Goal: Task Accomplishment & Management: Use online tool/utility

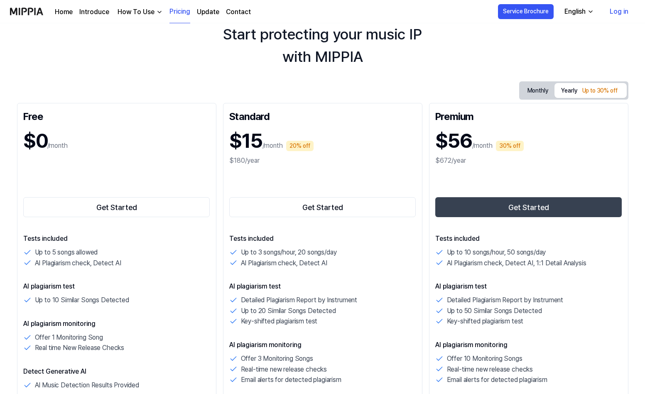
scroll to position [45, 0]
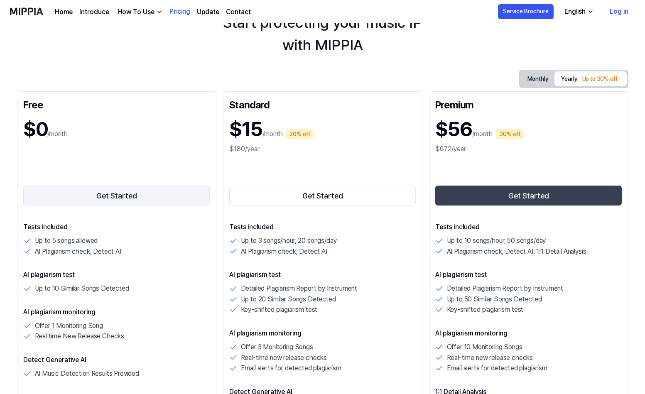
click at [101, 193] on button "Get Started" at bounding box center [116, 196] width 187 height 20
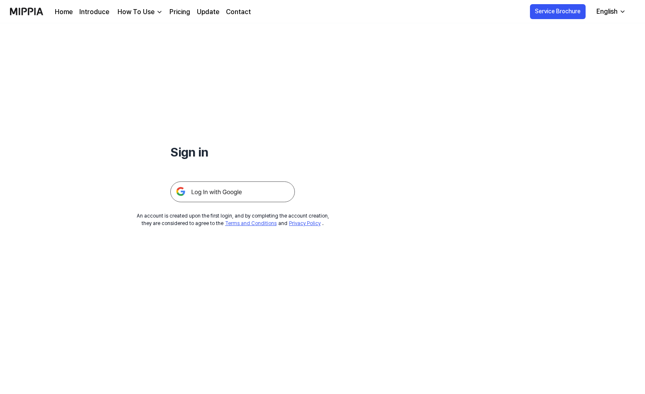
click at [203, 195] on img at bounding box center [232, 191] width 125 height 21
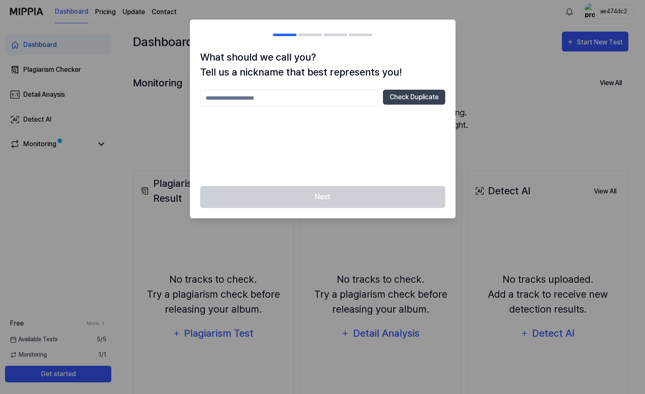
click at [306, 96] on input "text" at bounding box center [289, 98] width 179 height 17
type input "***"
click at [416, 98] on button "Check Duplicate" at bounding box center [414, 97] width 62 height 15
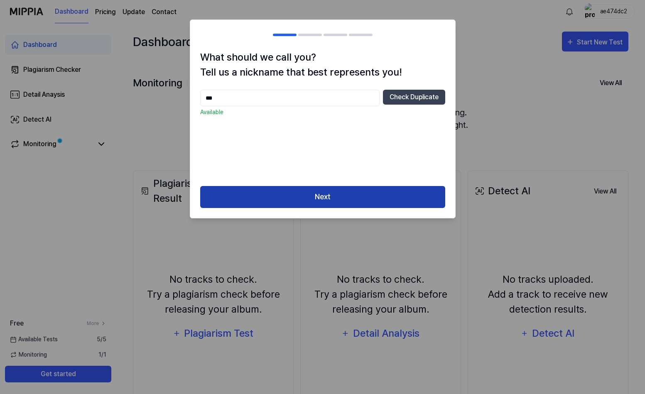
click at [330, 200] on button "Next" at bounding box center [322, 197] width 245 height 22
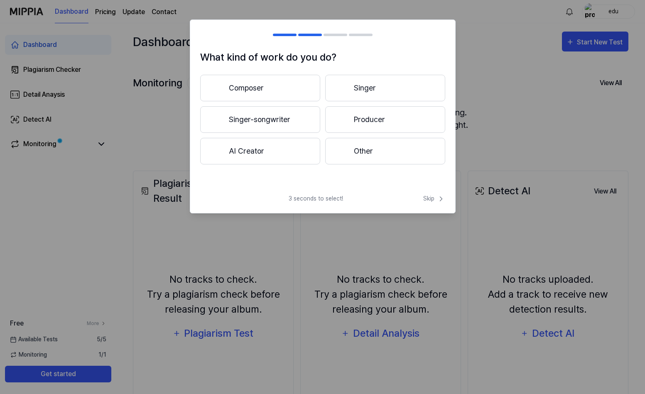
click at [254, 156] on button "AI Creator" at bounding box center [260, 151] width 120 height 27
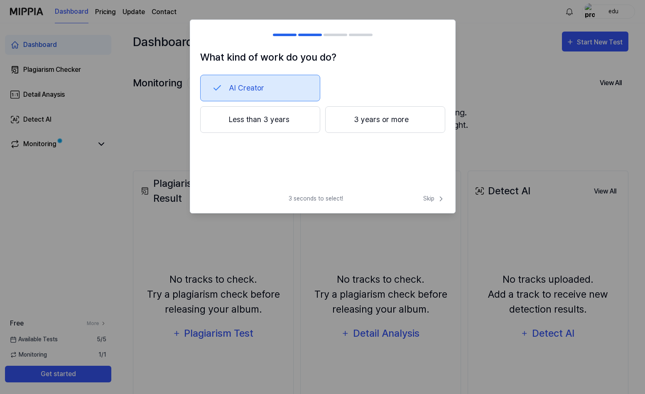
click at [367, 119] on button "3 years or more" at bounding box center [385, 119] width 120 height 27
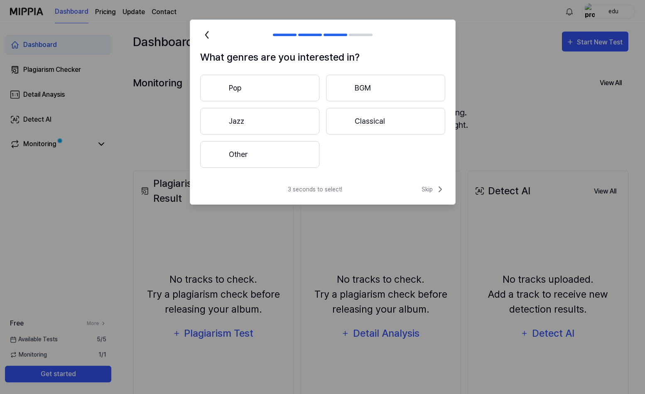
click at [208, 37] on icon at bounding box center [206, 34] width 13 height 13
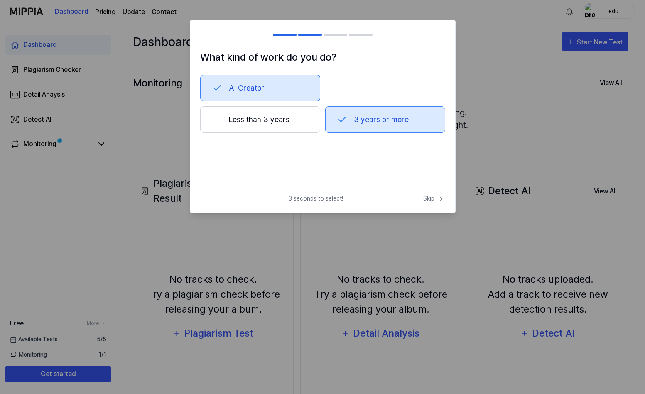
click at [268, 123] on button "Less than 3 years" at bounding box center [260, 119] width 120 height 27
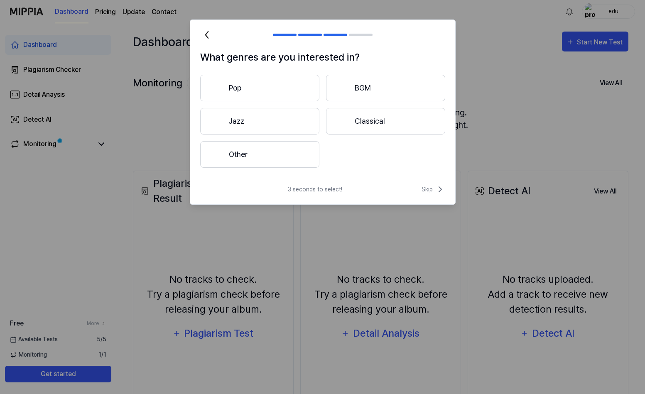
click at [207, 36] on icon at bounding box center [206, 34] width 13 height 13
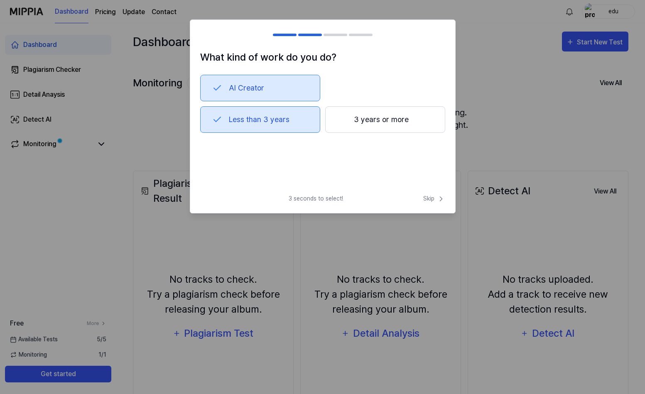
click at [274, 124] on button "Less than 3 years" at bounding box center [260, 119] width 120 height 27
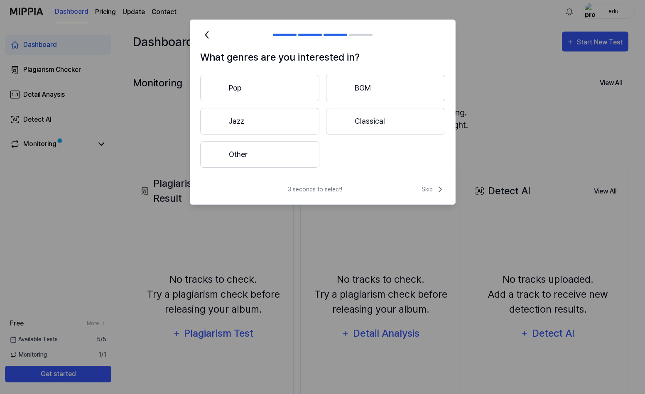
click at [264, 90] on button "Pop" at bounding box center [259, 88] width 119 height 27
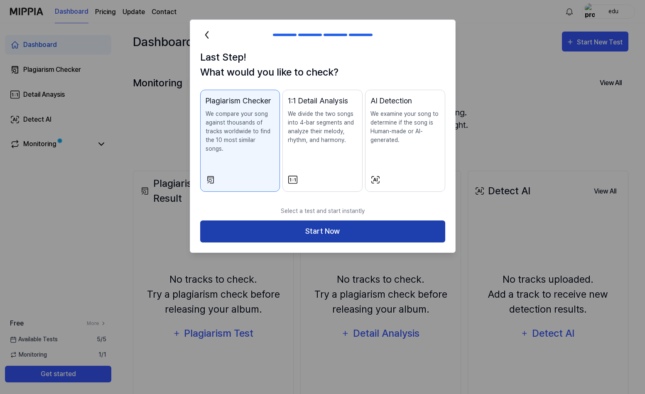
click at [332, 224] on button "Start Now" at bounding box center [322, 231] width 245 height 22
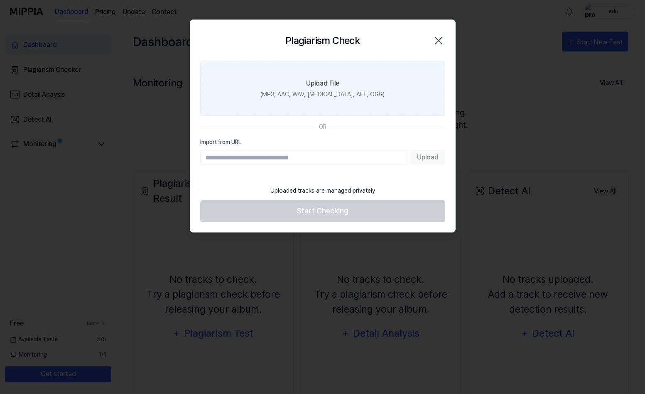
click at [322, 80] on div "Upload File" at bounding box center [322, 83] width 33 height 10
click at [0, 0] on input "Upload File (MP3, AAC, WAV, FLAC, AIFF, OGG)" at bounding box center [0, 0] width 0 height 0
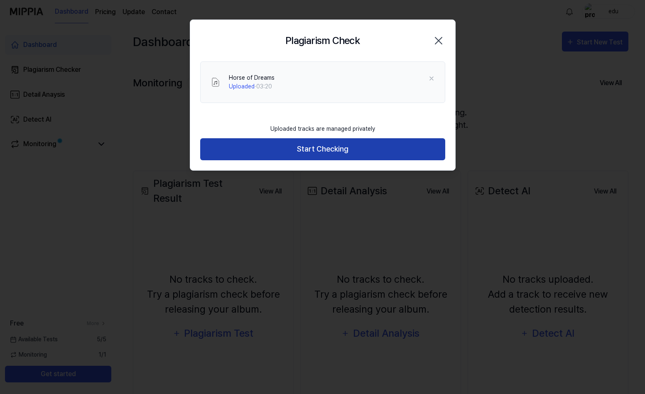
click at [320, 151] on button "Start Checking" at bounding box center [322, 149] width 245 height 22
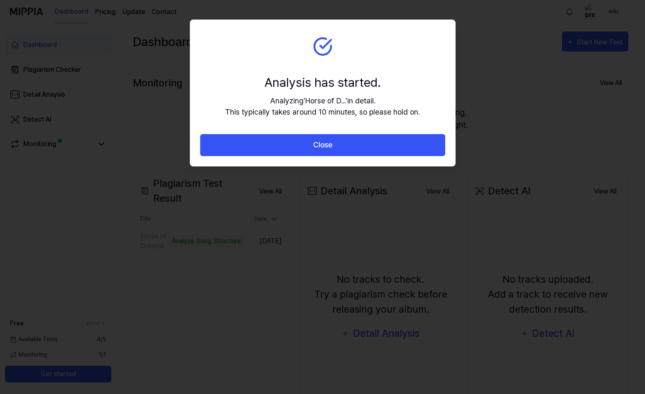
click at [320, 151] on button "Close" at bounding box center [322, 145] width 245 height 22
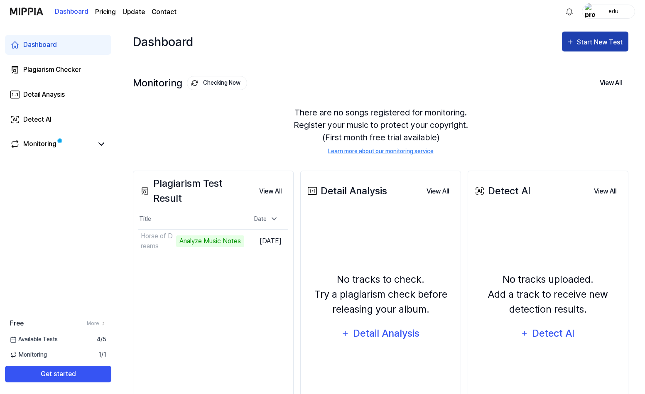
click at [594, 36] on button "Start New Test" at bounding box center [595, 42] width 66 height 20
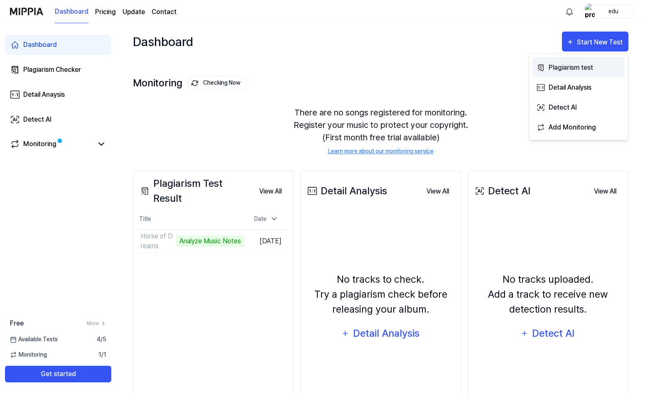
click at [577, 68] on div "Plagiarism test" at bounding box center [584, 67] width 72 height 11
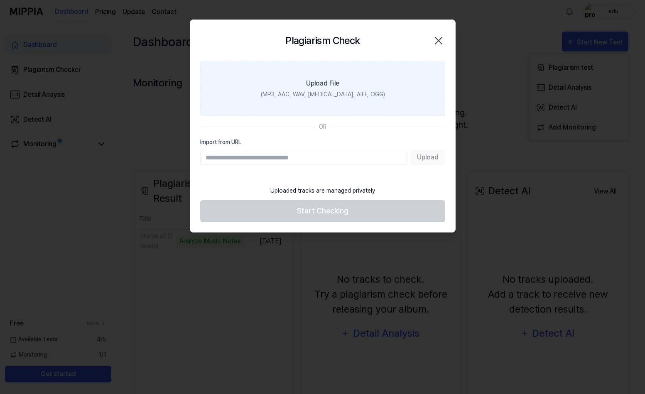
click at [309, 92] on div "(MP3, AAC, WAV, FLAC, AIFF, OGG)" at bounding box center [322, 94] width 124 height 9
click at [0, 0] on input "Upload File (MP3, AAC, WAV, FLAC, AIFF, OGG)" at bounding box center [0, 0] width 0 height 0
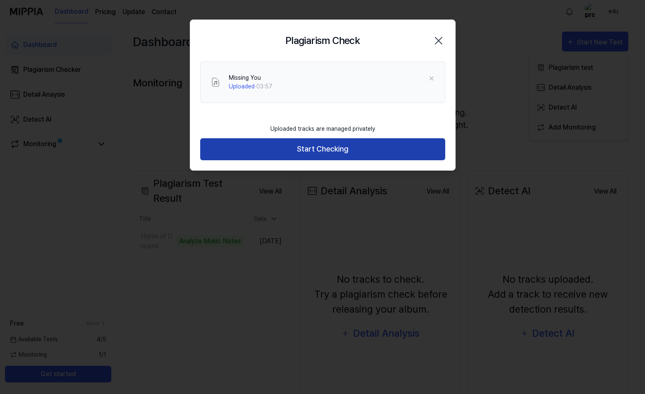
click at [315, 151] on button "Start Checking" at bounding box center [322, 149] width 245 height 22
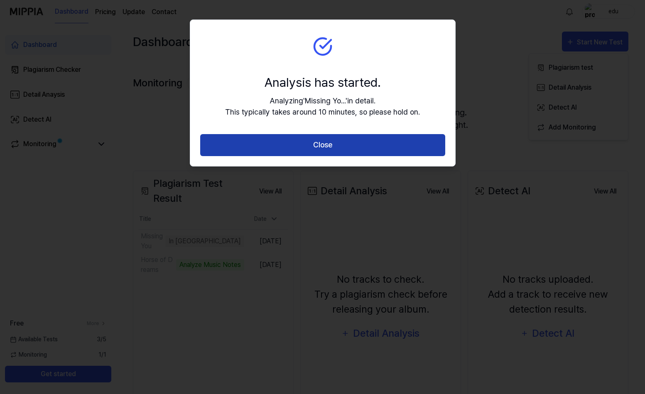
click at [330, 144] on button "Close" at bounding box center [322, 145] width 245 height 22
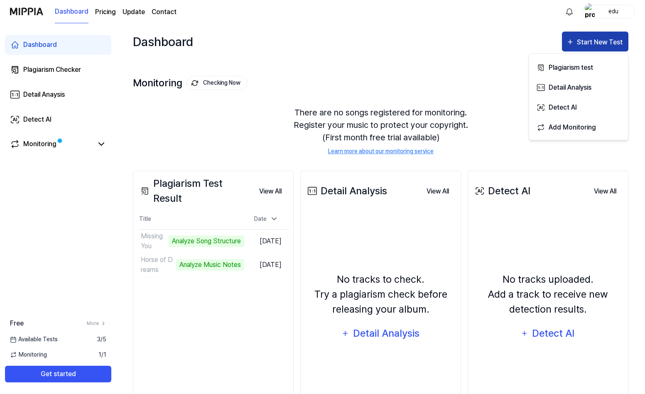
click at [592, 40] on div "Start New Test" at bounding box center [599, 42] width 47 height 11
click at [555, 67] on div "Plagiarism test" at bounding box center [584, 67] width 72 height 11
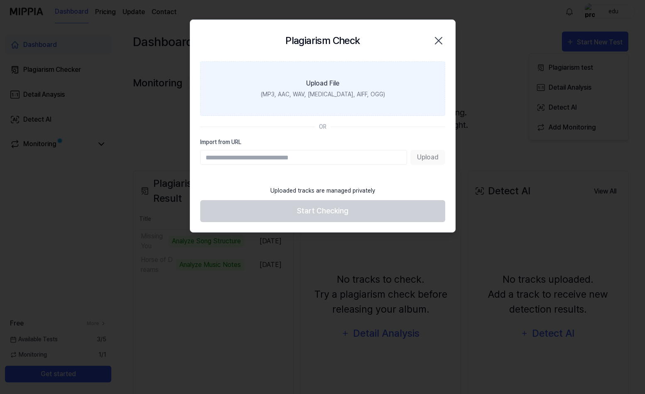
click at [316, 94] on div "(MP3, AAC, WAV, FLAC, AIFF, OGG)" at bounding box center [322, 94] width 124 height 9
click at [0, 0] on input "Upload File (MP3, AAC, WAV, FLAC, AIFF, OGG)" at bounding box center [0, 0] width 0 height 0
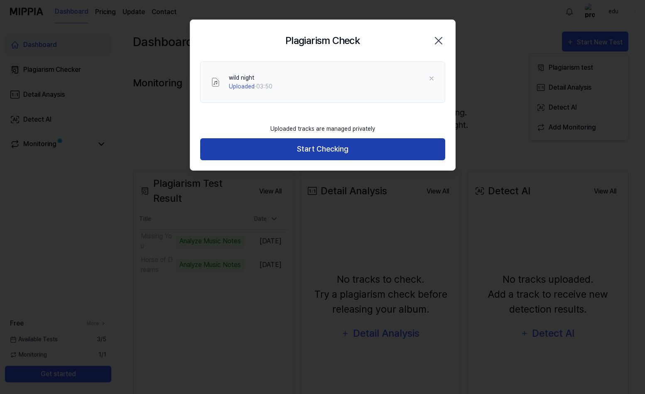
click at [325, 152] on button "Start Checking" at bounding box center [322, 149] width 245 height 22
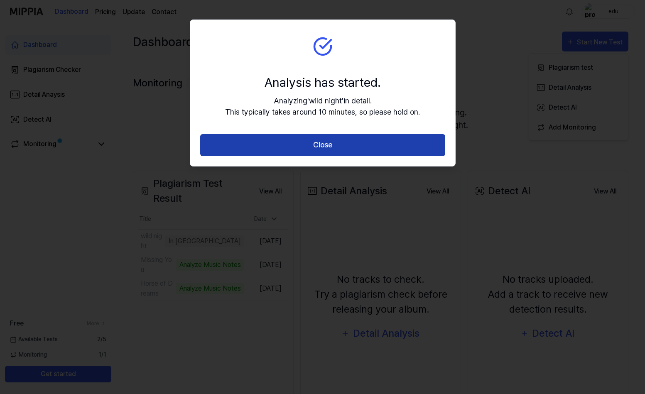
click at [322, 143] on button "Close" at bounding box center [322, 145] width 245 height 22
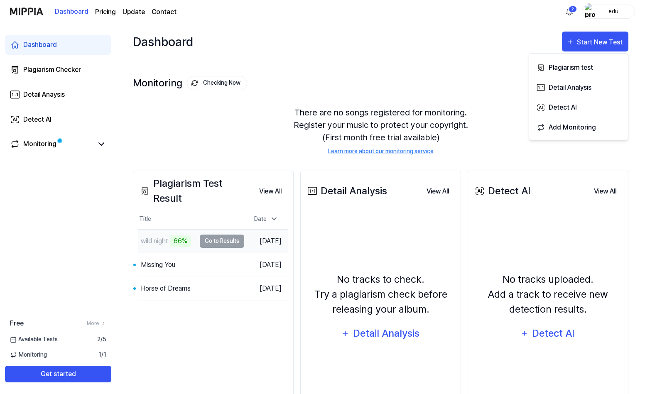
click at [248, 244] on td "Sep 8, 2025" at bounding box center [266, 241] width 44 height 24
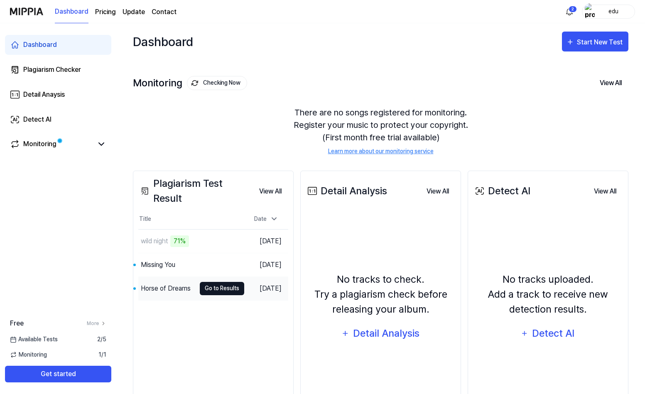
click at [221, 287] on button "Go to Results" at bounding box center [222, 288] width 44 height 13
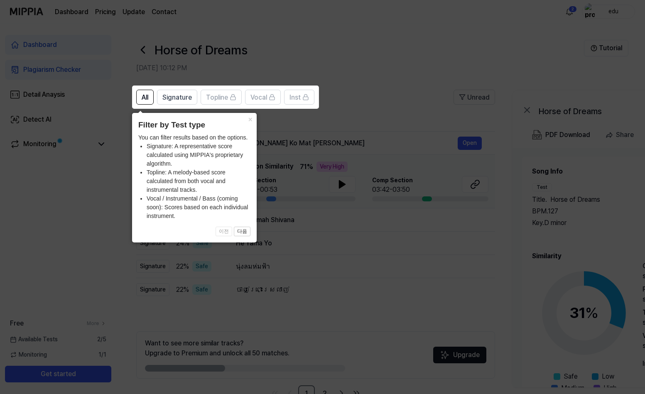
click at [385, 111] on icon at bounding box center [322, 197] width 645 height 394
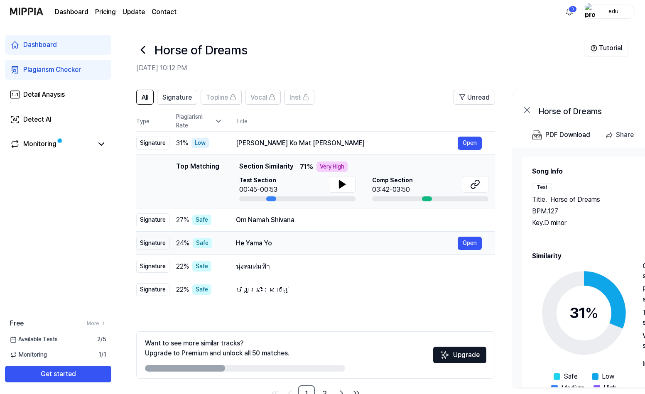
scroll to position [24, 0]
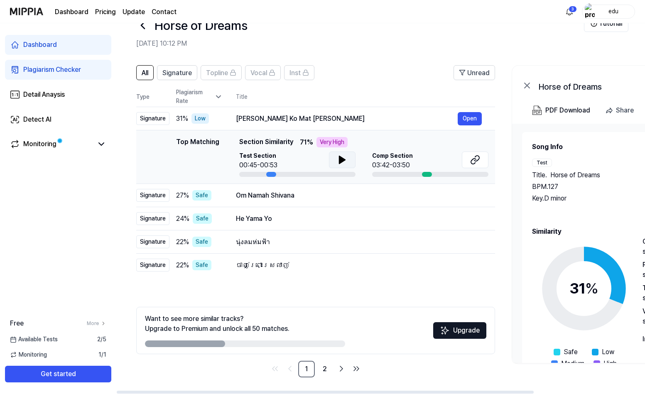
click at [342, 161] on icon at bounding box center [342, 159] width 6 height 7
click at [343, 161] on icon at bounding box center [344, 159] width 2 height 7
click at [342, 161] on icon at bounding box center [342, 159] width 6 height 7
click at [343, 161] on icon at bounding box center [344, 159] width 2 height 7
click at [218, 94] on icon at bounding box center [218, 97] width 8 height 8
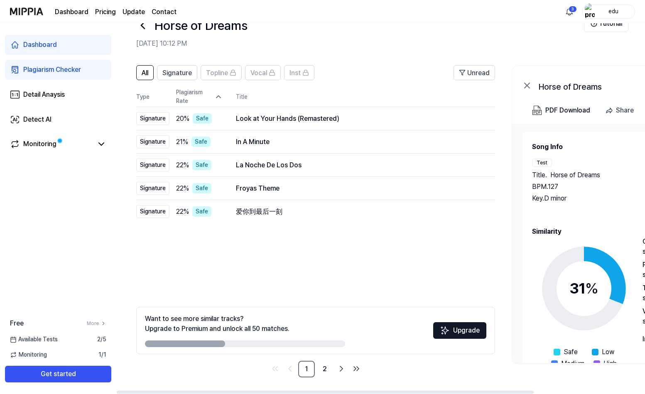
click at [218, 94] on icon at bounding box center [218, 97] width 8 height 8
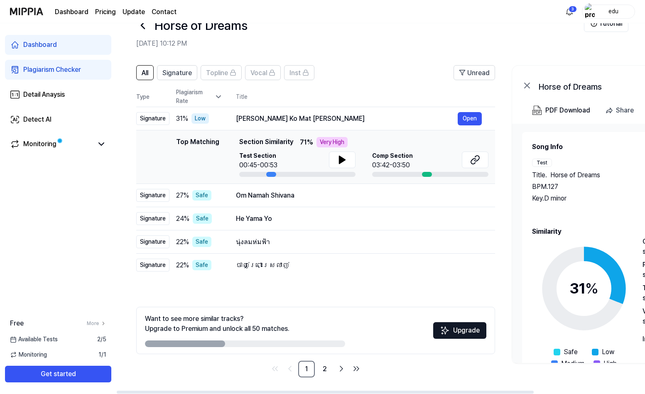
click at [218, 94] on icon at bounding box center [218, 97] width 8 height 8
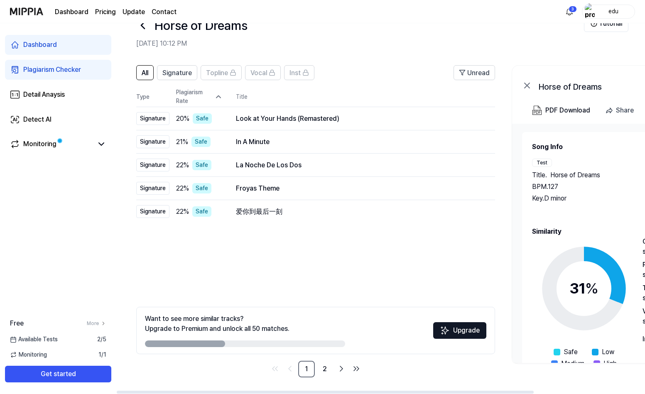
click at [218, 94] on icon at bounding box center [218, 97] width 8 height 8
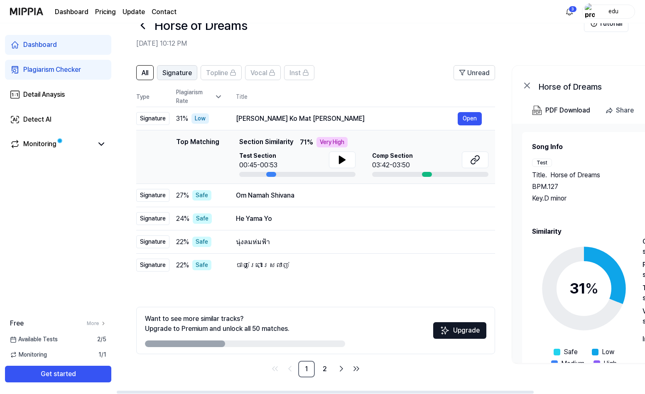
click at [177, 73] on span "Signature" at bounding box center [176, 73] width 29 height 10
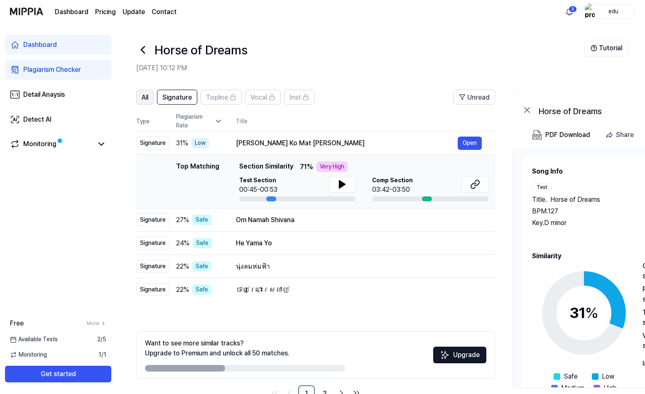
click at [145, 98] on span "All" at bounding box center [145, 98] width 7 height 10
drag, startPoint x: 236, startPoint y: 144, endPoint x: 393, endPoint y: 148, distance: 157.4
click at [393, 148] on div "Kanha Ghuman Ko Mat Jaaye Charala Meri Gaiya" at bounding box center [347, 143] width 222 height 10
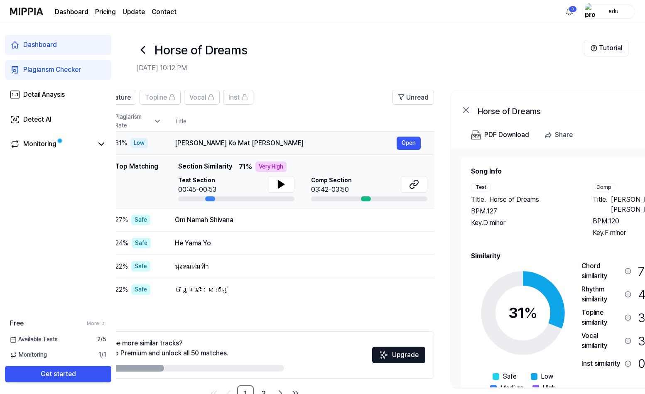
scroll to position [0, 77]
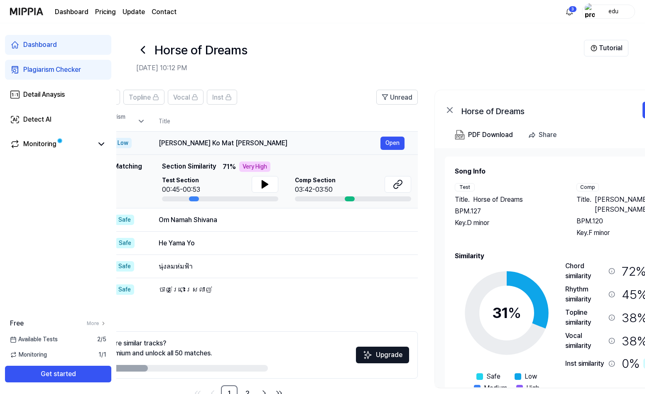
drag, startPoint x: 380, startPoint y: 142, endPoint x: 303, endPoint y: 142, distance: 77.2
click at [303, 142] on div "Kanha Ghuman Ko Mat Jaaye Charala Meri Gaiya" at bounding box center [270, 143] width 222 height 10
click at [398, 142] on button "Open" at bounding box center [392, 143] width 24 height 13
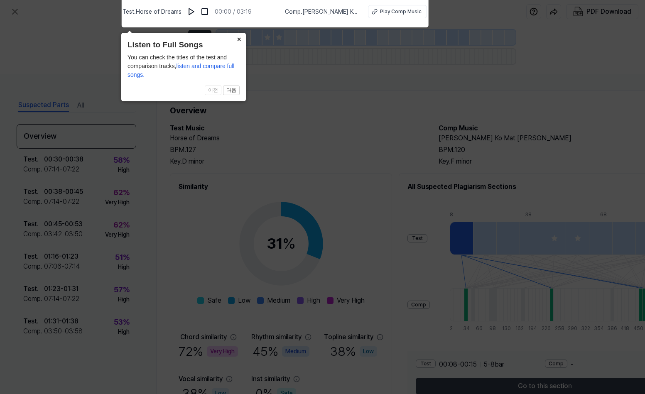
click at [238, 38] on button "×" at bounding box center [238, 39] width 13 height 12
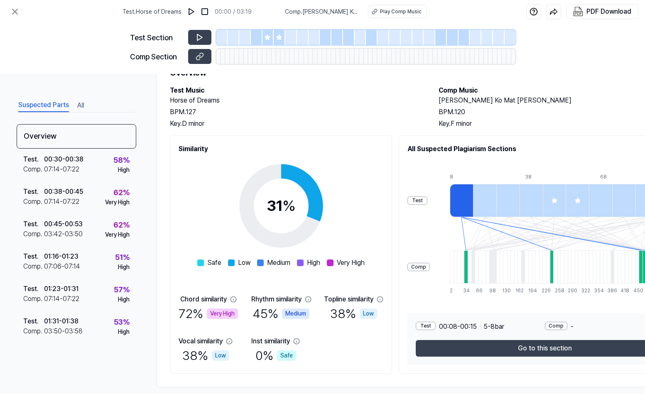
scroll to position [48, 0]
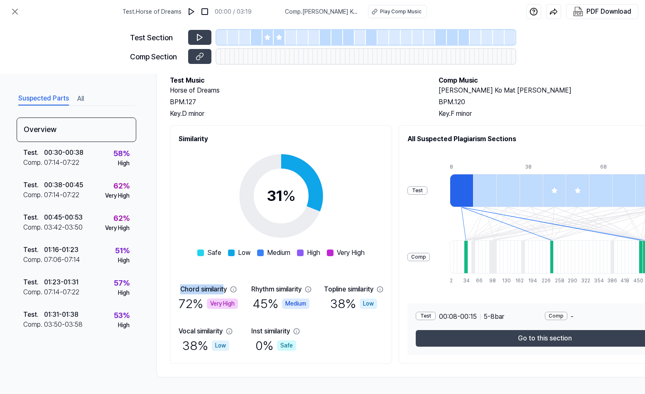
drag, startPoint x: 181, startPoint y: 290, endPoint x: 224, endPoint y: 288, distance: 42.4
click at [224, 288] on div "Chord similarity" at bounding box center [203, 289] width 46 height 10
click at [235, 288] on icon at bounding box center [233, 289] width 7 height 7
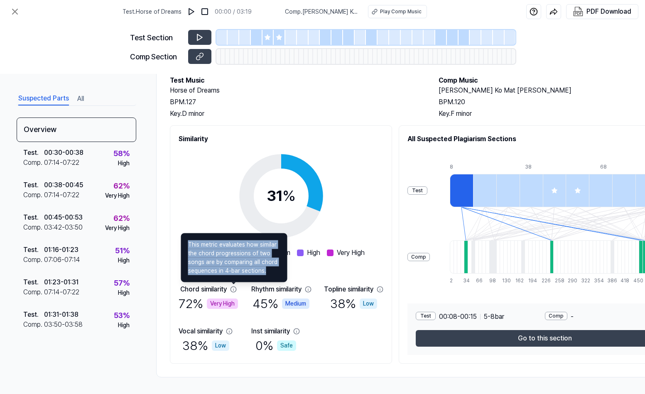
drag, startPoint x: 264, startPoint y: 271, endPoint x: 186, endPoint y: 247, distance: 81.3
click at [186, 247] on div "This metric evaluates how similar the chord progressions of two songs are by co…" at bounding box center [234, 257] width 106 height 49
copy span "This metric evaluates how similar the chord progressions of two songs are by co…"
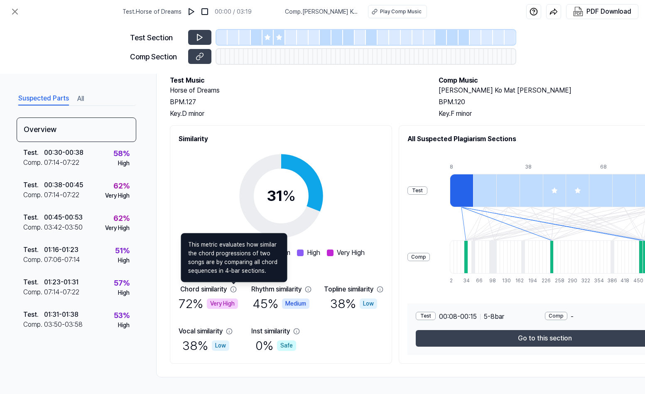
click at [357, 343] on div "Chord similarity 72 % Very High Rhythm similarity 45 % Medium Topline similarit…" at bounding box center [280, 319] width 205 height 71
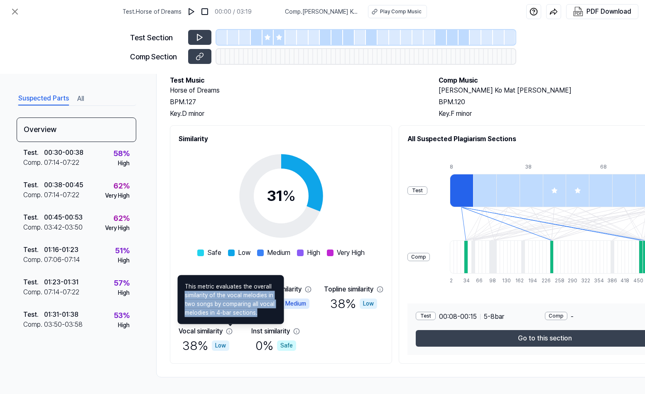
drag, startPoint x: 258, startPoint y: 313, endPoint x: 173, endPoint y: 285, distance: 89.5
click at [173, 285] on body "Test . Horse of Dreams 00:00 / 03:19 Comp . Kanha Ghuman Ko Mat Jaaye Charala M…" at bounding box center [322, 197] width 645 height 394
click at [322, 344] on div "Chord similarity 72 % Very High Rhythm similarity 45 % Medium Topline similarit…" at bounding box center [280, 319] width 205 height 71
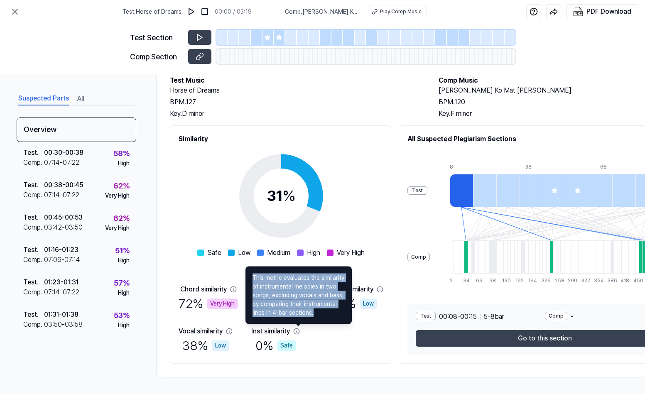
drag, startPoint x: 313, startPoint y: 315, endPoint x: 252, endPoint y: 272, distance: 75.4
click at [252, 272] on div "This metric evaluates the similarity of instrumental melodies in two songs, exc…" at bounding box center [298, 295] width 106 height 58
copy span "This metric evaluates the similarity of instrumental melodies in two songs, exc…"
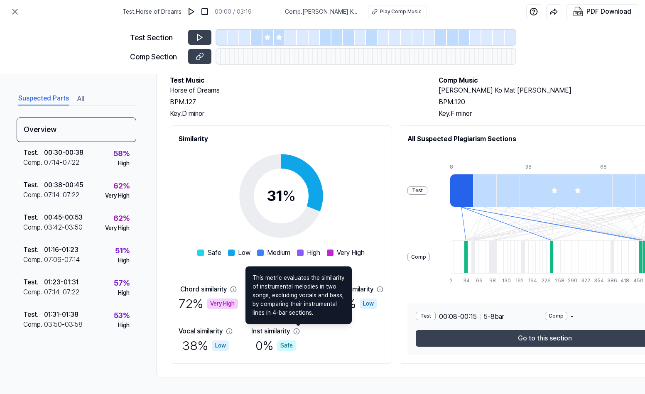
click at [375, 332] on div "Chord similarity 72 % Very High Rhythm similarity 45 % Medium Topline similarit…" at bounding box center [280, 319] width 205 height 71
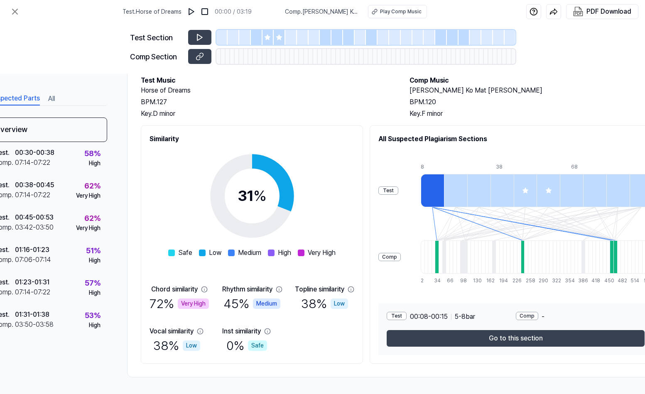
scroll to position [48, 76]
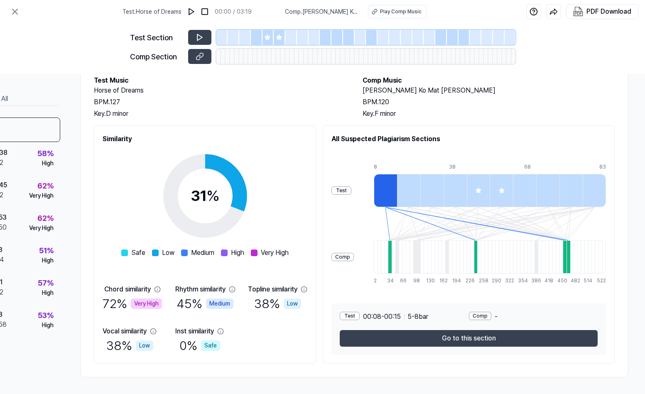
click at [512, 243] on div at bounding box center [511, 256] width 4 height 33
drag, startPoint x: 363, startPoint y: 89, endPoint x: 511, endPoint y: 92, distance: 147.8
click at [511, 92] on h2 "Kanha Ghuman Ko Mat Jaaye Charala Meri Gaiya" at bounding box center [488, 90] width 252 height 10
copy h2 "Kanha Ghuman Ko Mat Jaaye Charala Meri Gaiya"
click at [551, 76] on h2 "Comp Music" at bounding box center [488, 81] width 252 height 10
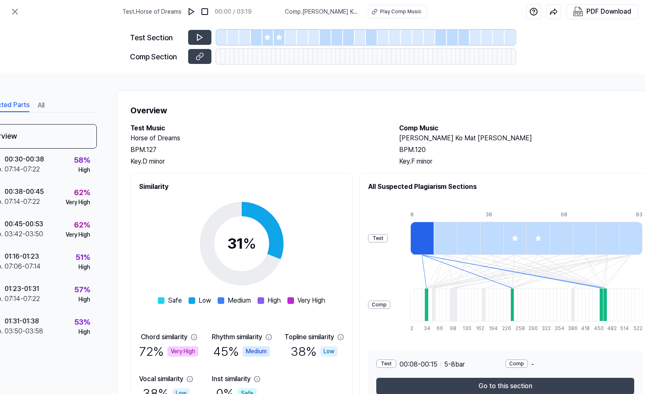
scroll to position [0, 0]
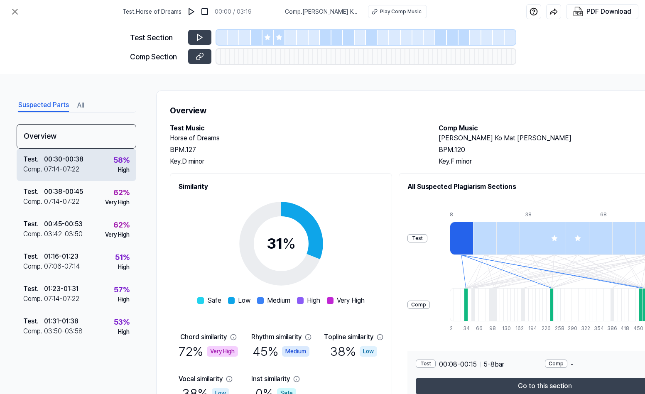
click at [68, 166] on div "07:14 - 07:22" at bounding box center [61, 169] width 35 height 10
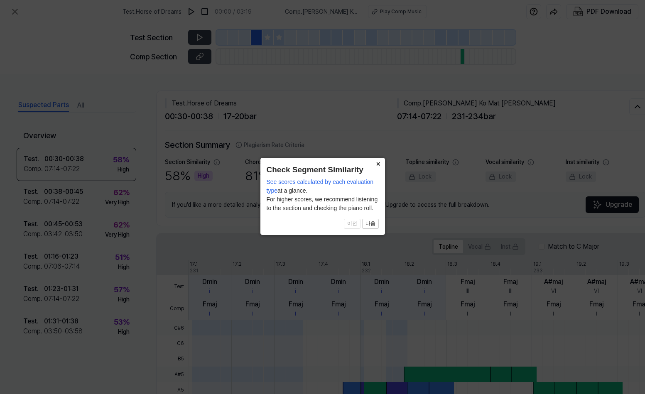
click at [377, 164] on button "×" at bounding box center [377, 164] width 13 height 12
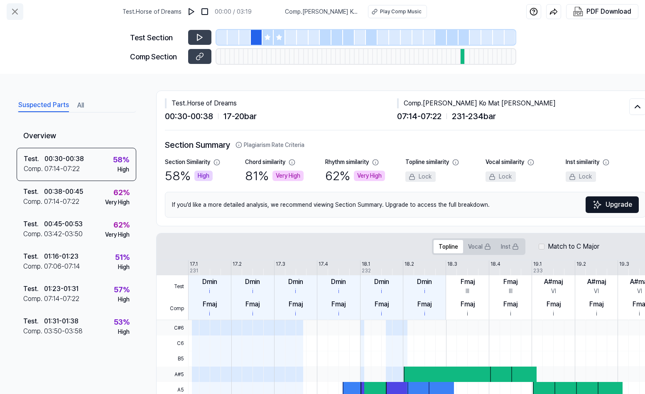
click at [17, 12] on icon at bounding box center [15, 12] width 10 height 10
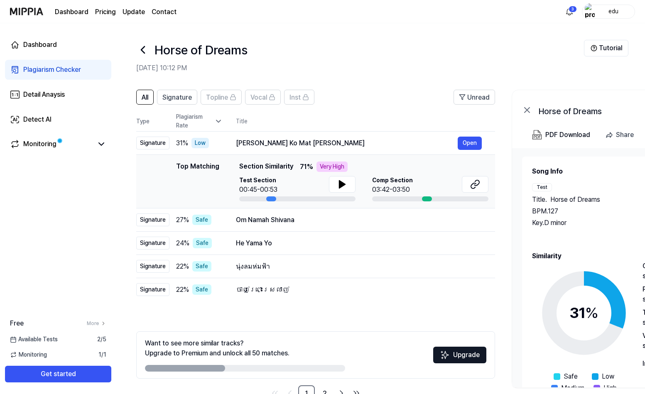
click at [141, 52] on icon at bounding box center [142, 49] width 13 height 13
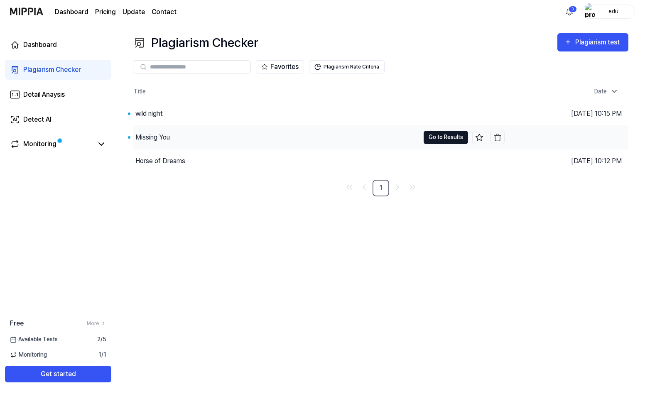
click at [437, 138] on button "Go to Results" at bounding box center [445, 137] width 44 height 13
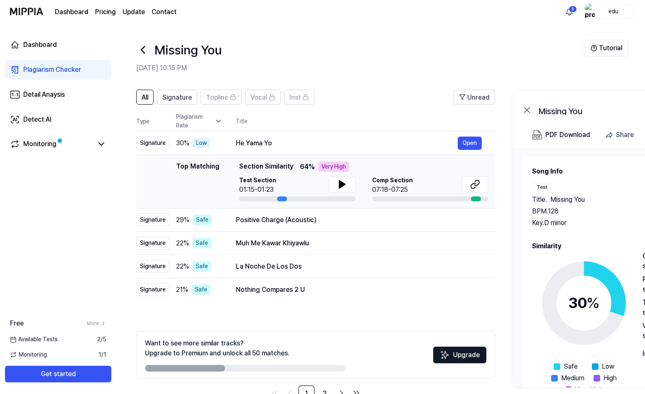
click at [190, 118] on div "Plagiarism Rate" at bounding box center [199, 120] width 46 height 17
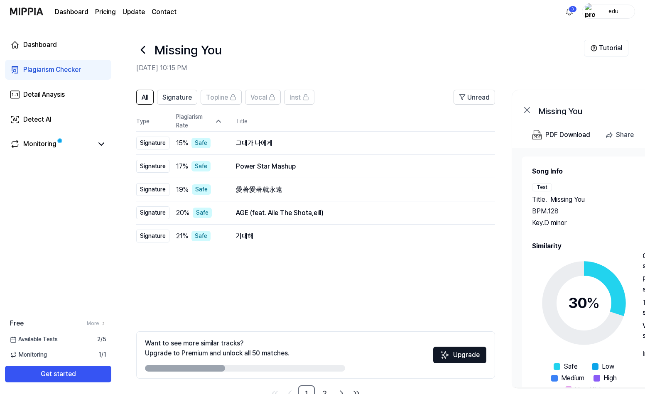
click at [190, 118] on div "Plagiarism Rate" at bounding box center [199, 120] width 46 height 17
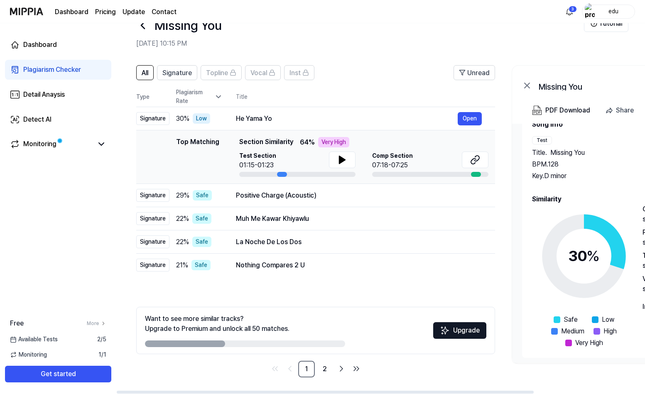
scroll to position [26, 0]
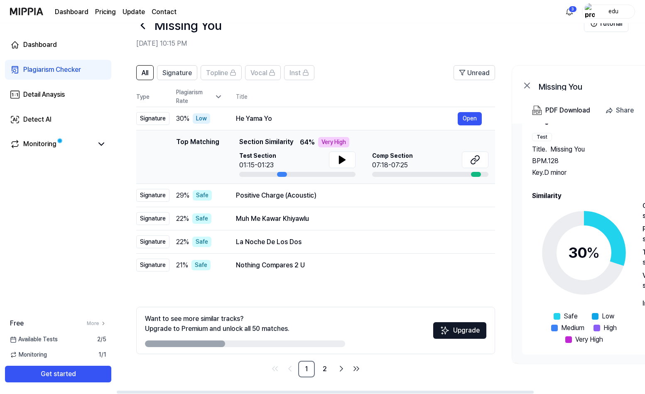
click at [607, 315] on span "Low" at bounding box center [607, 316] width 12 height 10
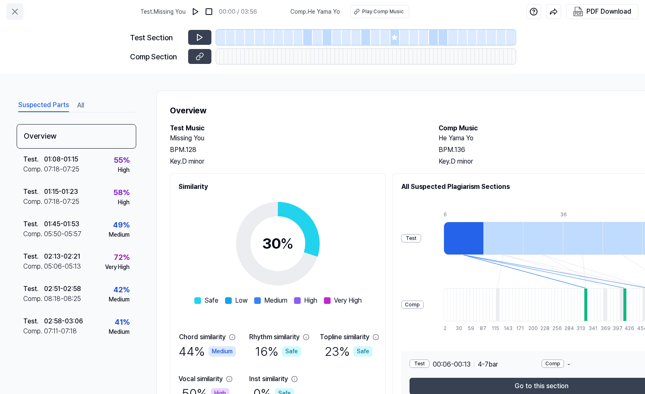
click at [16, 13] on icon at bounding box center [15, 12] width 10 height 10
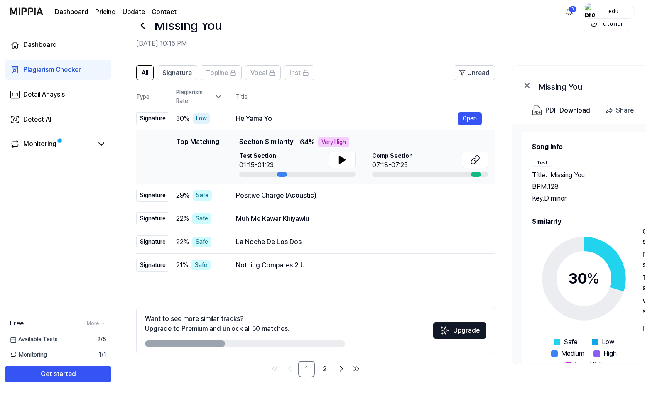
click at [138, 25] on icon at bounding box center [142, 25] width 13 height 13
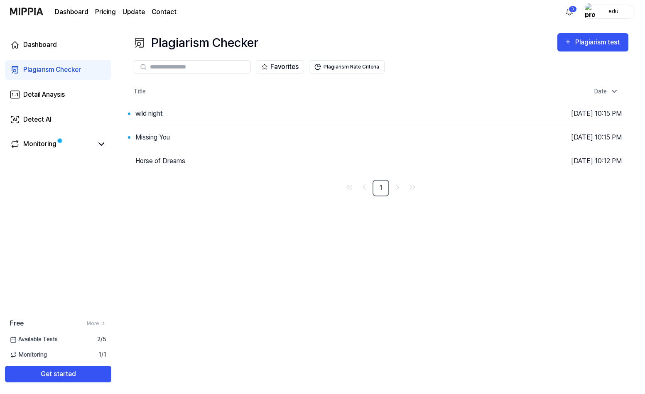
scroll to position [0, 0]
click at [435, 111] on button "Go to Results" at bounding box center [445, 113] width 44 height 13
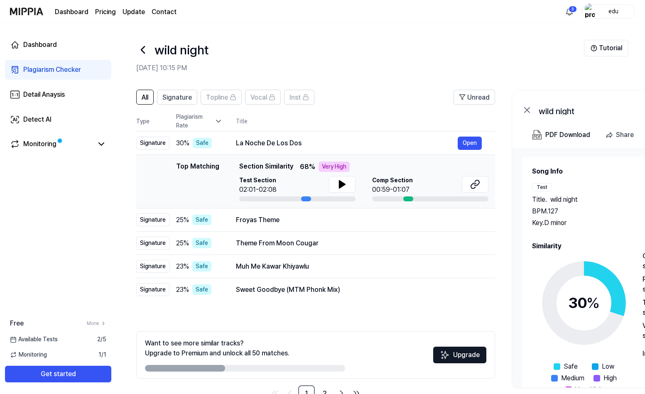
click at [142, 51] on icon at bounding box center [142, 49] width 3 height 7
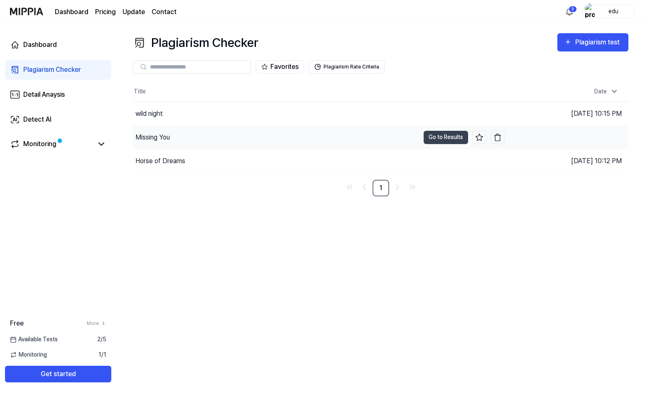
click at [157, 137] on div "Missing You" at bounding box center [152, 137] width 34 height 10
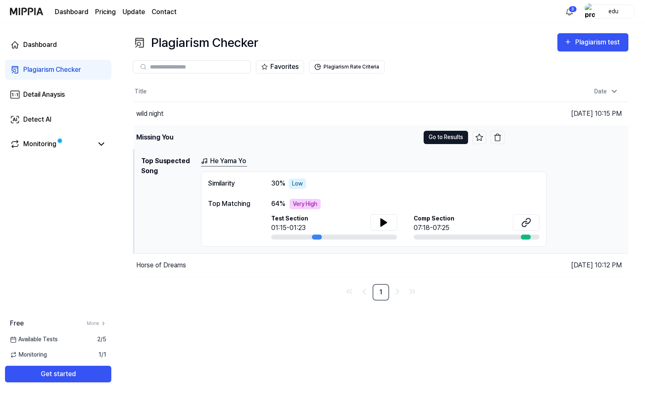
click at [435, 136] on button "Go to Results" at bounding box center [445, 137] width 44 height 13
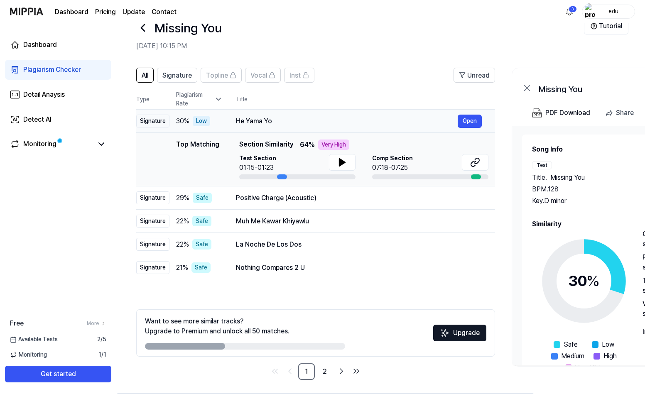
scroll to position [24, 0]
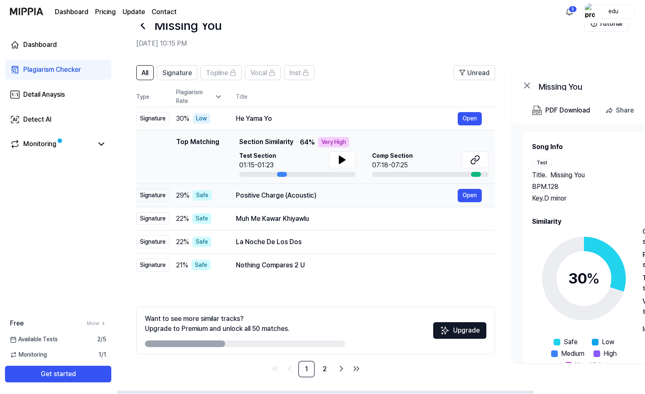
click at [342, 196] on div "Positive Charge (Acoustic)" at bounding box center [347, 196] width 222 height 10
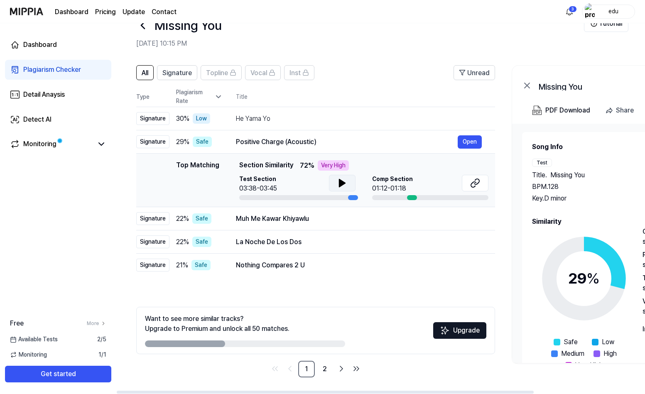
click at [343, 183] on icon at bounding box center [342, 182] width 6 height 7
click at [420, 193] on div "Comp Section 01:12-01:18" at bounding box center [430, 184] width 116 height 19
click at [474, 183] on icon at bounding box center [476, 181] width 5 height 5
click at [142, 28] on icon at bounding box center [142, 25] width 13 height 13
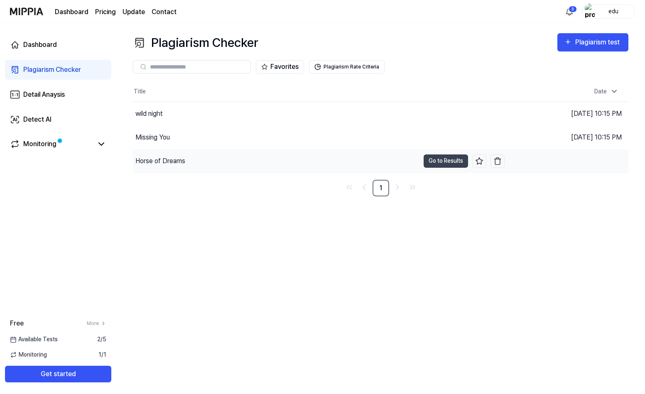
click at [254, 158] on div "Horse of Dreams" at bounding box center [276, 160] width 286 height 23
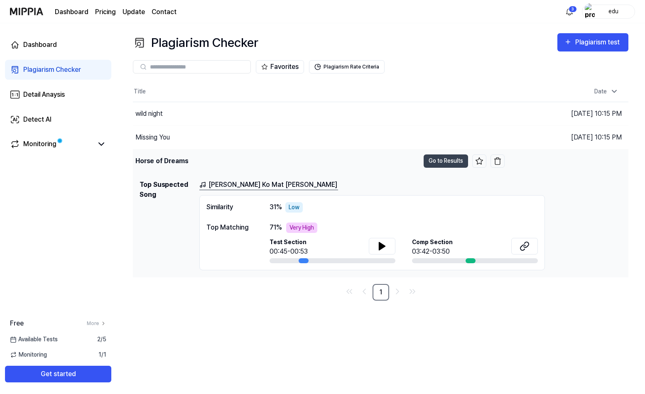
click at [155, 157] on div "Horse of Dreams" at bounding box center [161, 161] width 53 height 10
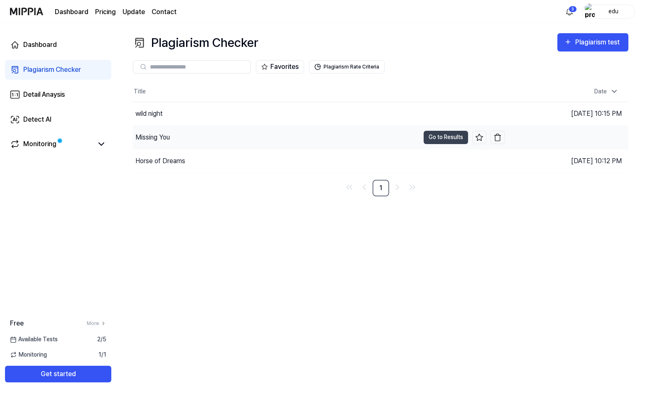
click at [172, 135] on div "Missing You" at bounding box center [276, 137] width 286 height 23
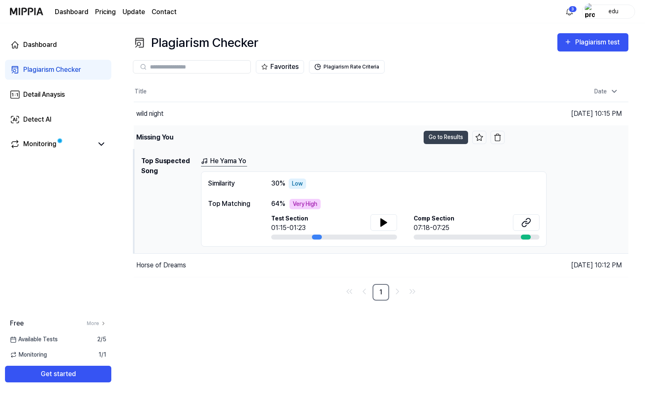
click at [172, 135] on div "Missing You" at bounding box center [154, 137] width 37 height 10
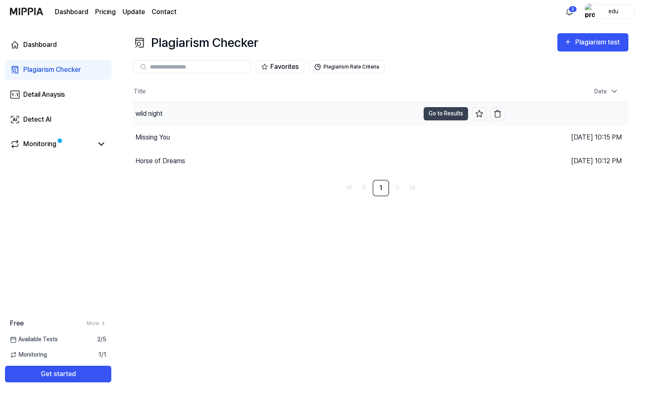
click at [181, 113] on div "wild night" at bounding box center [276, 113] width 286 height 23
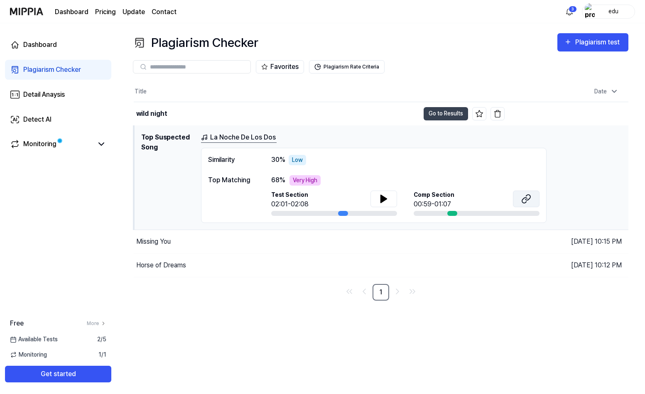
click at [528, 201] on icon at bounding box center [526, 199] width 10 height 10
click at [327, 132] on div "La Noche De Los Dos" at bounding box center [411, 137] width 420 height 10
click at [444, 112] on button "Go to Results" at bounding box center [445, 113] width 44 height 13
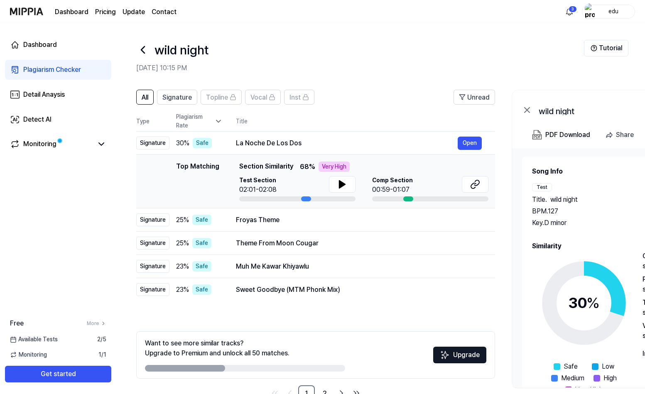
click at [150, 52] on div "wild night" at bounding box center [359, 50] width 447 height 20
click at [145, 51] on icon at bounding box center [142, 49] width 13 height 13
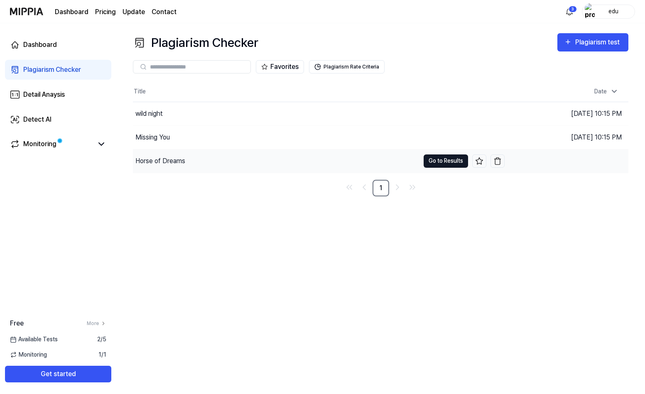
click at [432, 163] on button "Go to Results" at bounding box center [445, 160] width 44 height 13
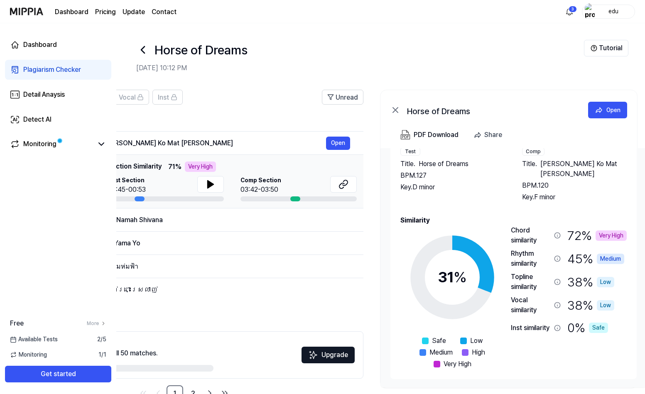
scroll to position [0, 141]
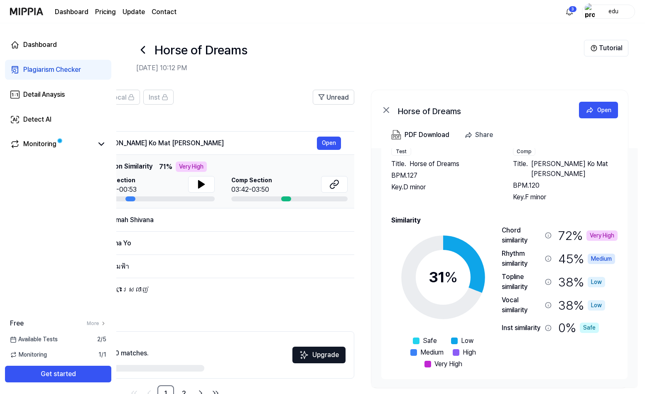
click at [549, 235] on icon at bounding box center [548, 235] width 7 height 7
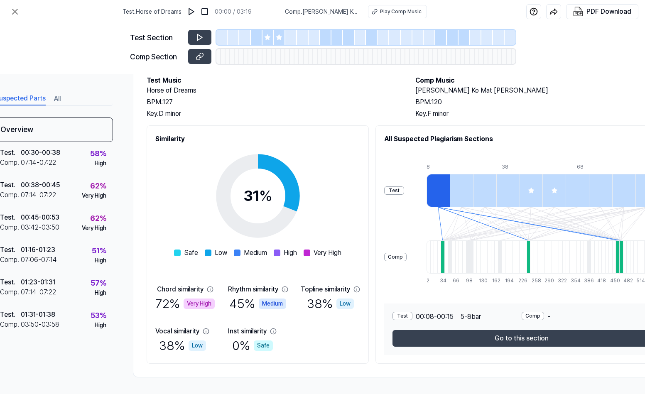
scroll to position [48, 76]
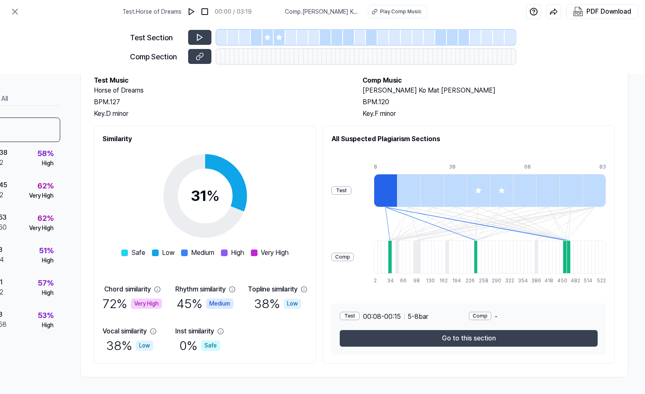
click at [347, 193] on div "Test" at bounding box center [341, 190] width 20 height 8
click at [344, 188] on div "Test" at bounding box center [341, 190] width 20 height 8
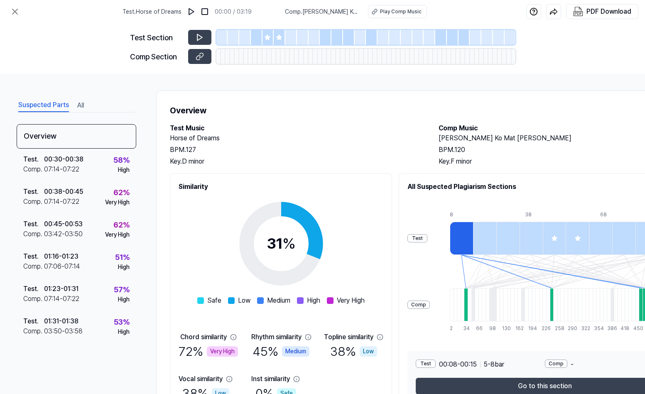
scroll to position [48, 0]
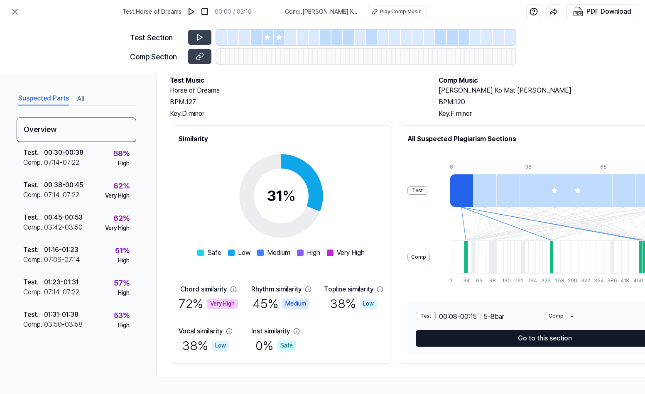
click at [508, 339] on button "Go to this section" at bounding box center [544, 338] width 258 height 17
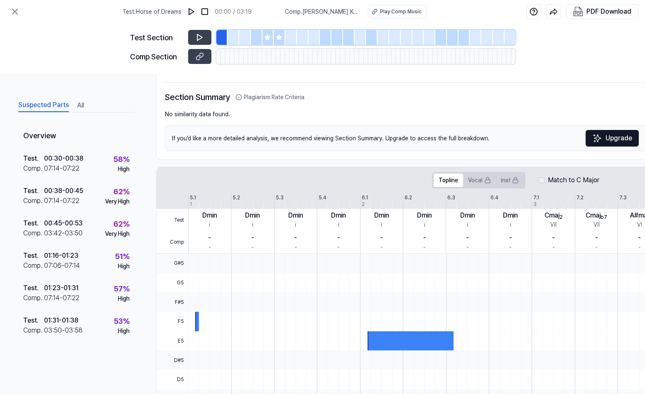
scroll to position [0, 0]
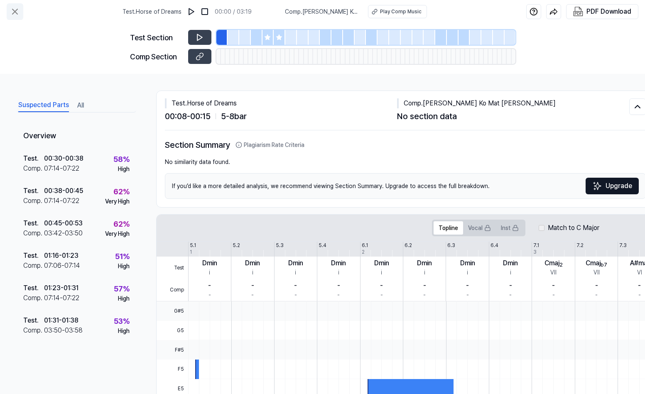
click at [17, 8] on icon at bounding box center [15, 12] width 10 height 10
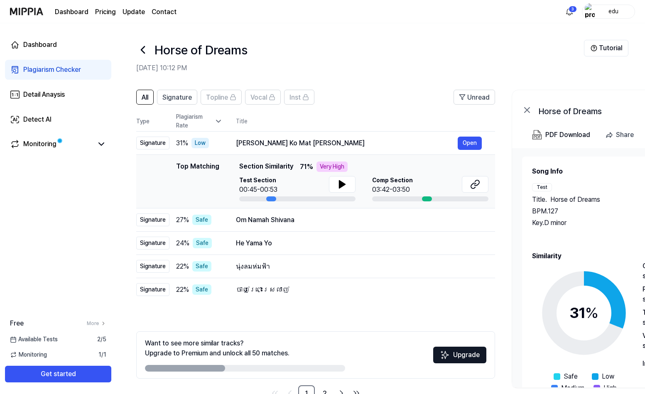
click at [144, 51] on icon at bounding box center [142, 49] width 13 height 13
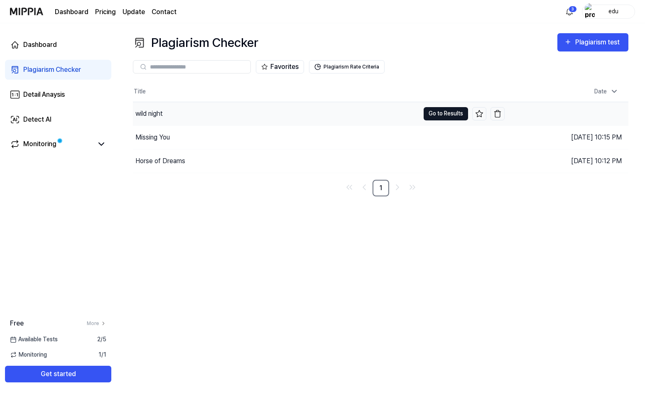
click at [446, 112] on button "Go to Results" at bounding box center [445, 113] width 44 height 13
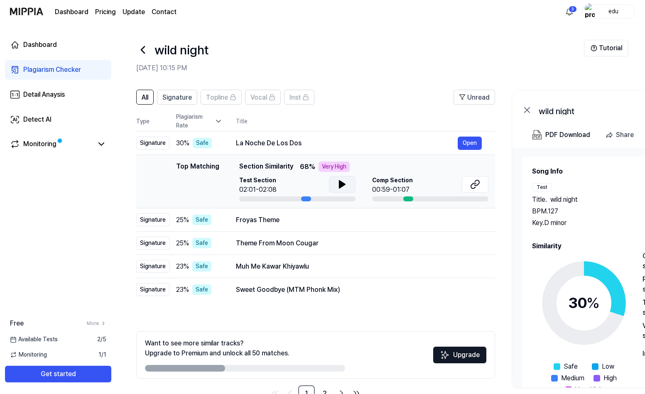
click at [339, 182] on icon at bounding box center [342, 184] width 6 height 7
click at [341, 183] on icon at bounding box center [342, 184] width 10 height 10
click at [332, 56] on div "wild night" at bounding box center [359, 50] width 447 height 20
click at [142, 48] on icon at bounding box center [142, 49] width 13 height 13
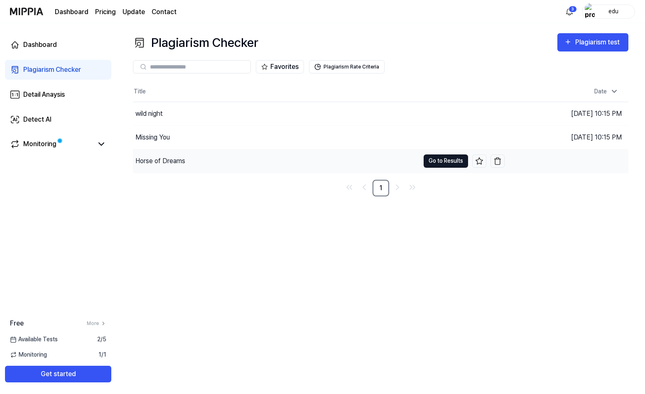
click at [427, 161] on button "Go to Results" at bounding box center [445, 160] width 44 height 13
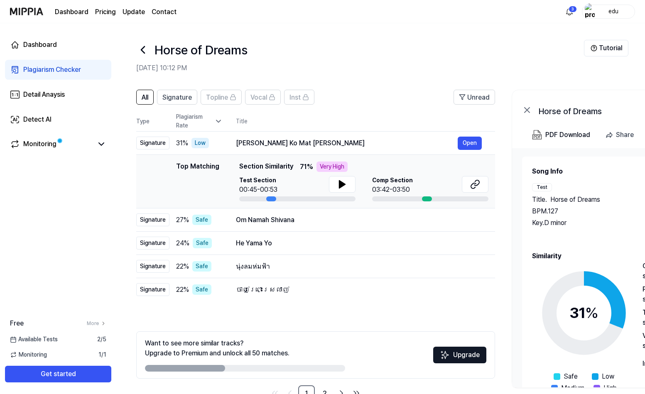
click at [144, 49] on icon at bounding box center [142, 49] width 13 height 13
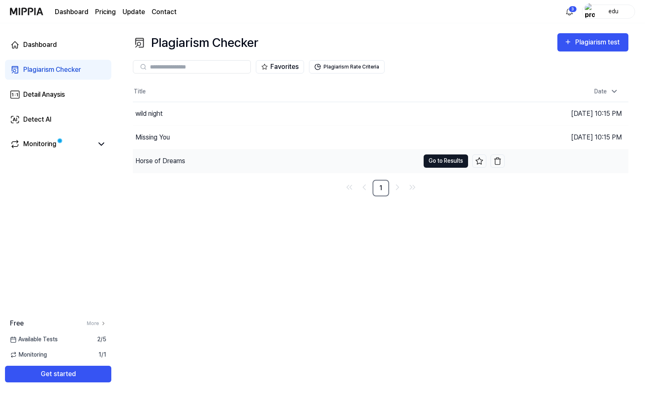
click at [431, 164] on button "Go to Results" at bounding box center [445, 160] width 44 height 13
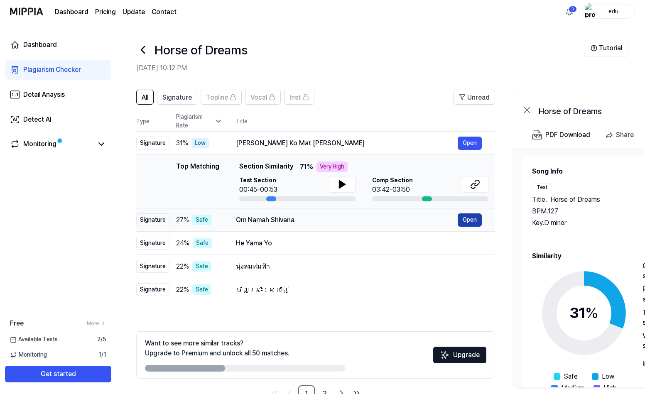
click at [473, 224] on button "Open" at bounding box center [469, 219] width 24 height 13
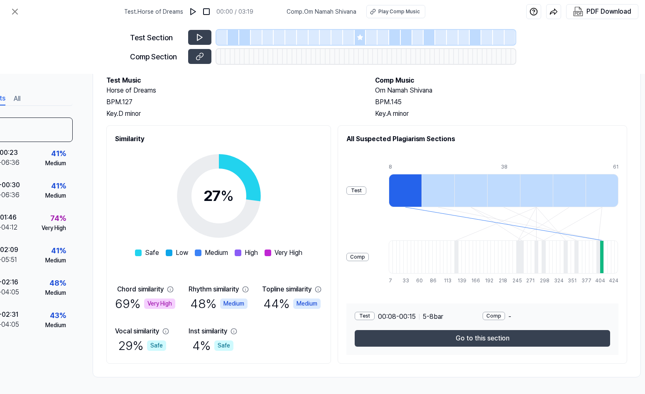
scroll to position [48, 76]
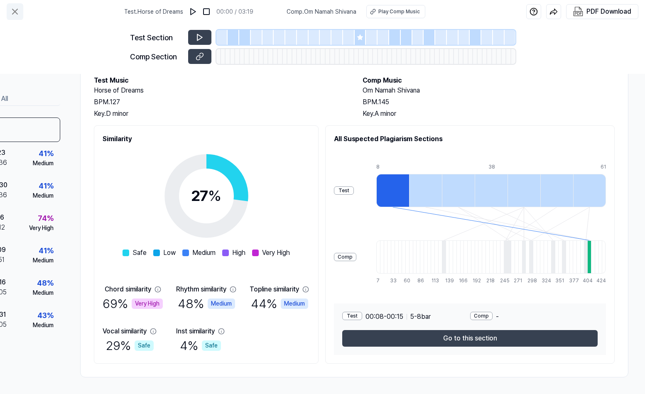
click at [19, 14] on icon at bounding box center [15, 12] width 10 height 10
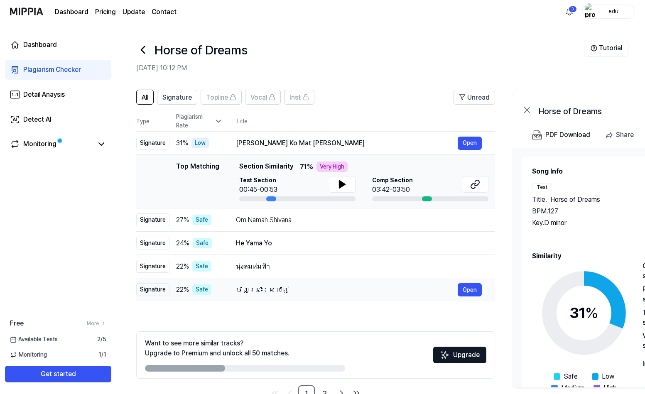
click at [301, 294] on div "ចាញ់ព្រោះស្រលាញ់" at bounding box center [347, 290] width 222 height 10
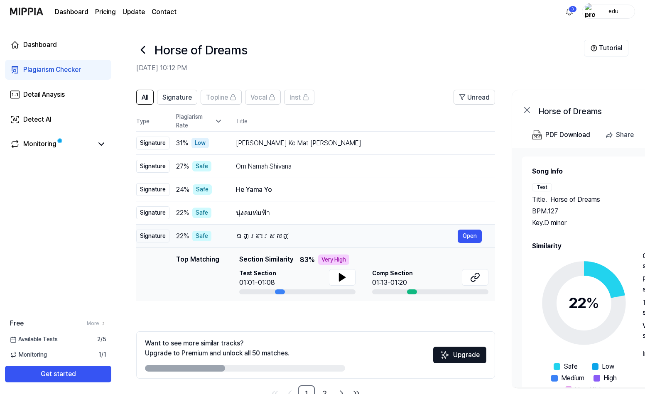
click at [307, 232] on div "ចាញ់ព្រោះស្រលាញ់" at bounding box center [347, 236] width 222 height 10
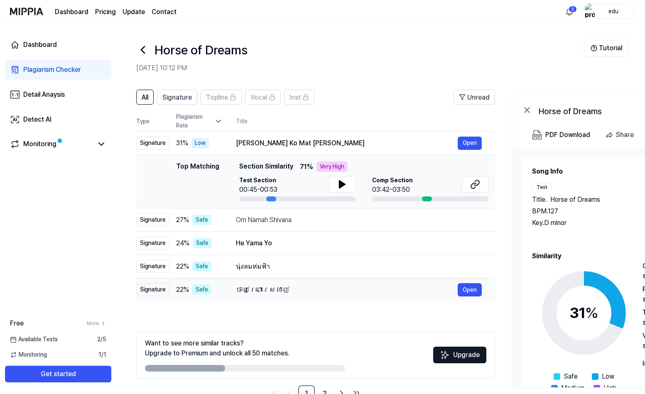
click at [301, 290] on div "ចាញ់ព្រោះស្រលាញ់" at bounding box center [347, 290] width 222 height 10
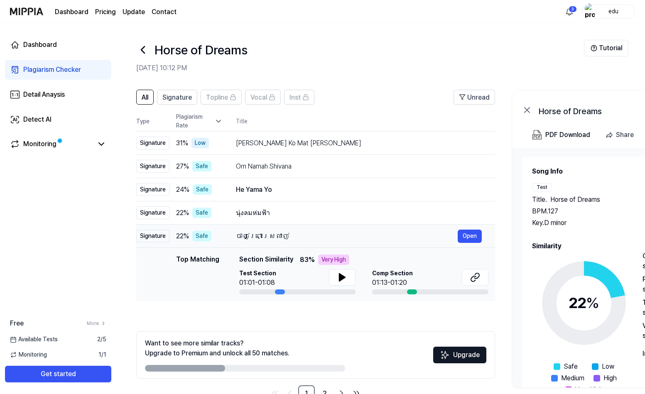
click at [303, 235] on div "ចាញ់ព្រោះស្រលាញ់" at bounding box center [347, 236] width 222 height 10
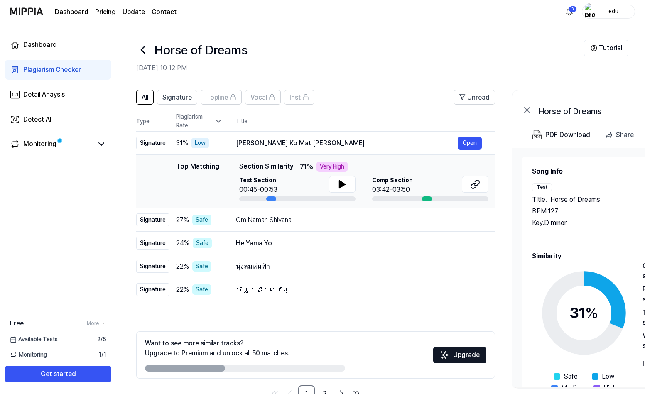
click at [142, 46] on icon at bounding box center [142, 49] width 13 height 13
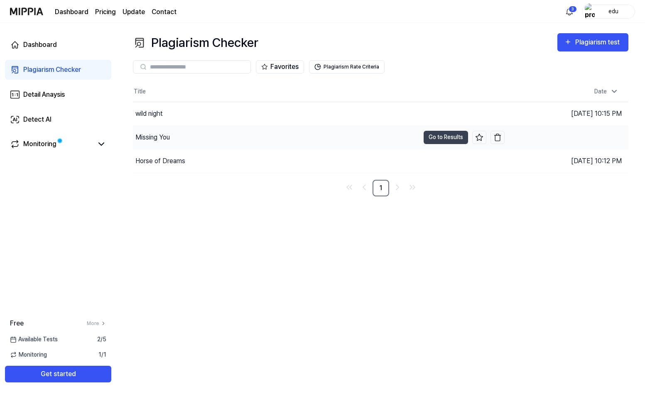
click at [198, 137] on div "Missing You" at bounding box center [276, 137] width 286 height 23
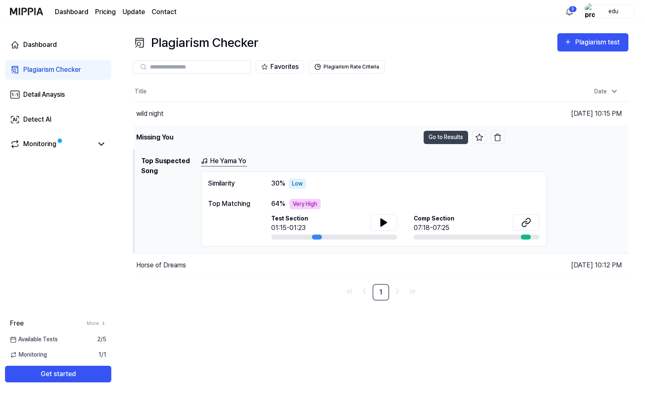
click at [191, 140] on div "Missing You" at bounding box center [277, 137] width 286 height 23
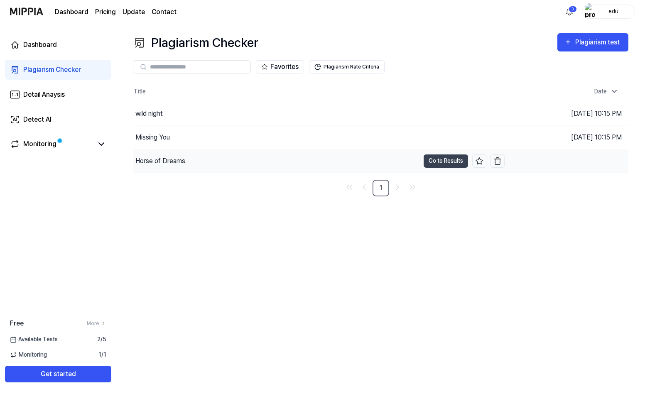
click at [192, 161] on div "Horse of Dreams" at bounding box center [276, 160] width 286 height 23
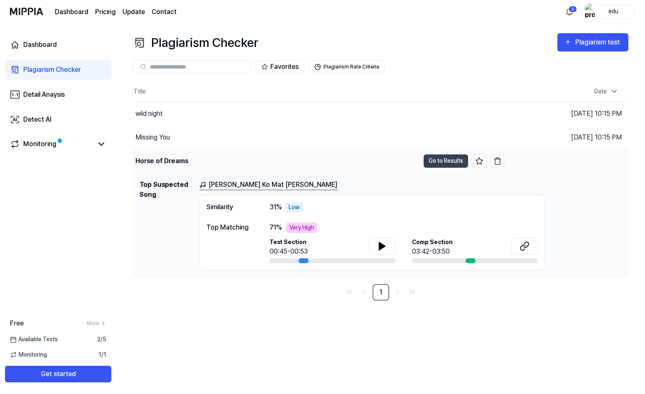
click at [228, 157] on div "Horse of Dreams" at bounding box center [276, 160] width 286 height 23
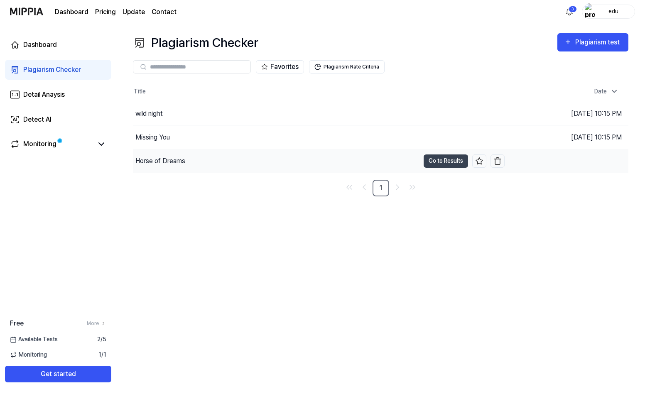
click at [225, 159] on div "Horse of Dreams" at bounding box center [276, 160] width 286 height 23
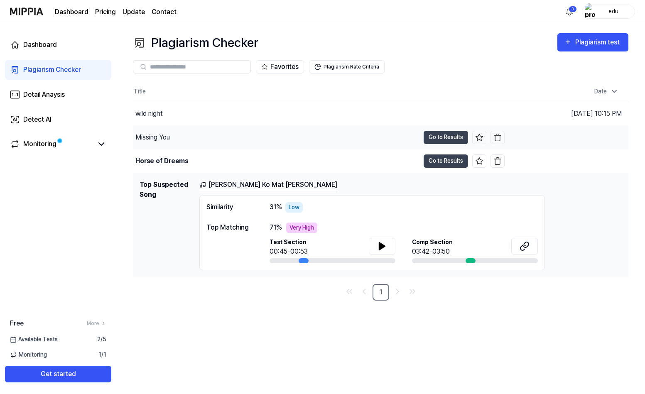
click at [225, 136] on div "Missing You" at bounding box center [276, 137] width 286 height 23
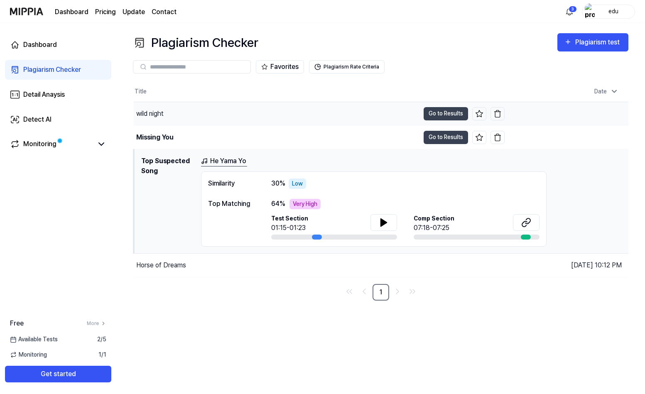
click at [227, 112] on div "wild night" at bounding box center [277, 113] width 286 height 23
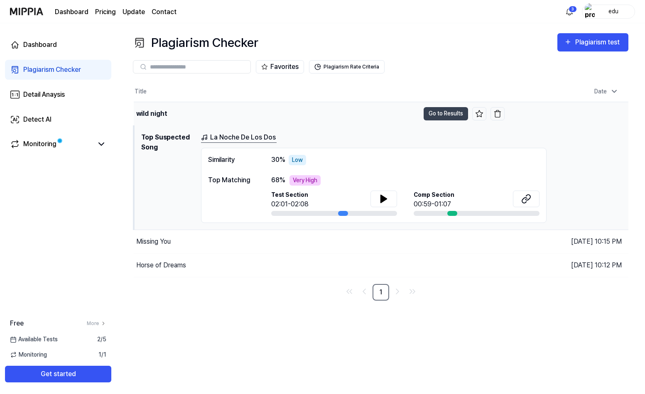
click at [235, 112] on div "wild night" at bounding box center [277, 113] width 286 height 23
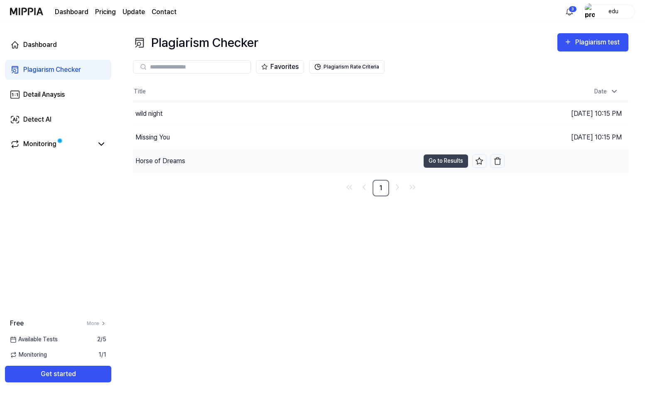
click at [224, 155] on div "Horse of Dreams" at bounding box center [276, 160] width 286 height 23
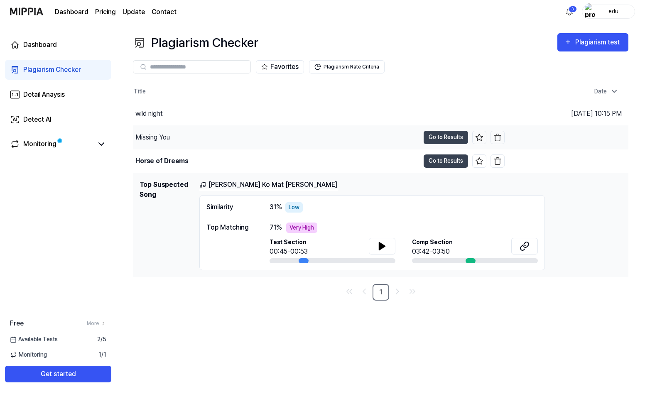
click at [220, 138] on div "Missing You" at bounding box center [276, 137] width 286 height 23
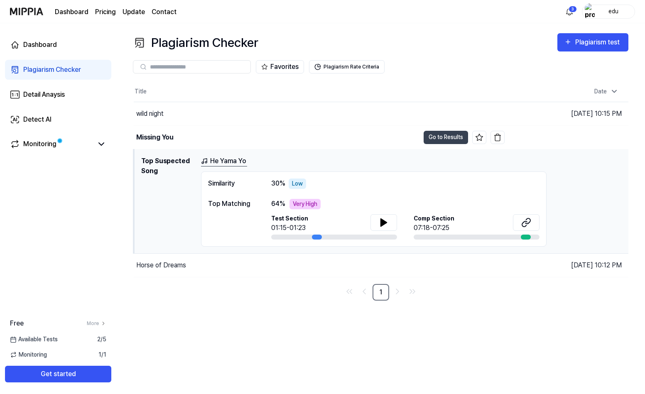
click at [221, 159] on link "He Yama Yo" at bounding box center [224, 161] width 46 height 10
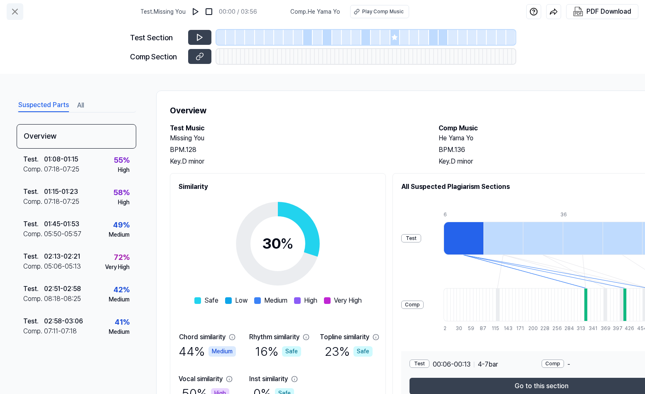
click at [18, 11] on icon at bounding box center [15, 12] width 10 height 10
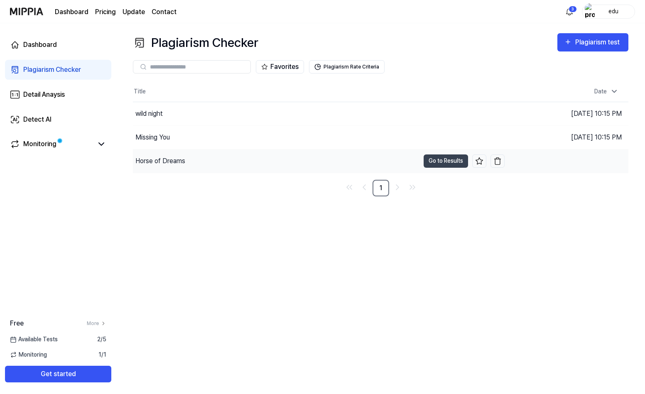
click at [257, 164] on div "Horse of Dreams" at bounding box center [276, 160] width 286 height 23
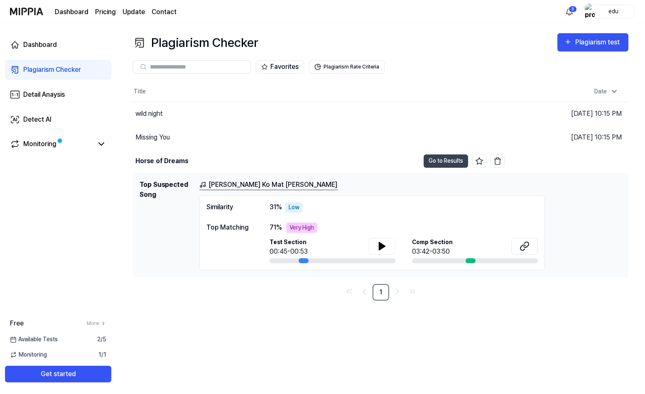
click at [268, 185] on link "Kanha Ghuman Ko Mat Jaaye Charala Meri Gaiya" at bounding box center [268, 185] width 139 height 10
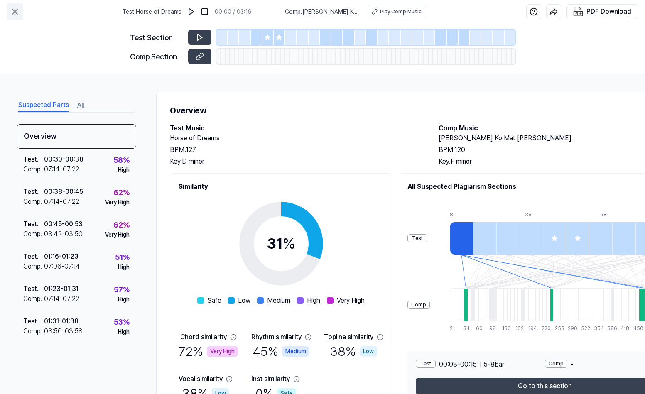
click at [15, 11] on icon at bounding box center [14, 11] width 5 height 5
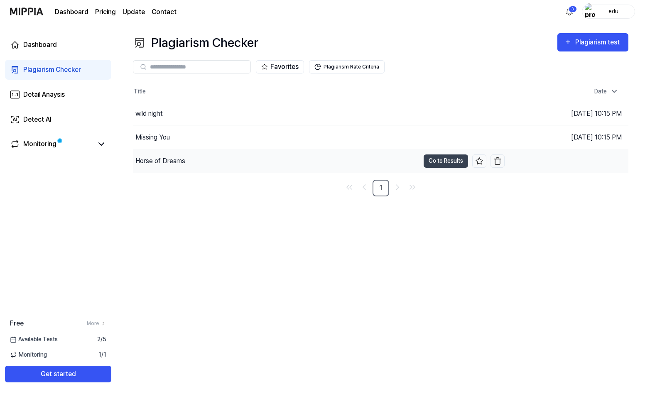
click at [267, 165] on div "Horse of Dreams" at bounding box center [276, 160] width 286 height 23
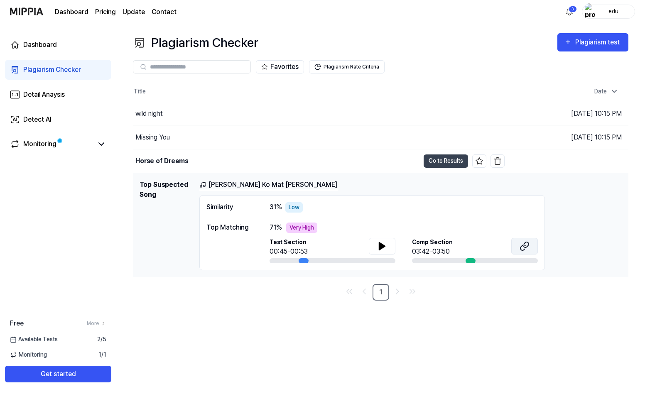
click at [528, 246] on icon at bounding box center [525, 244] width 5 height 5
click at [440, 159] on button "Go to Results" at bounding box center [445, 160] width 44 height 13
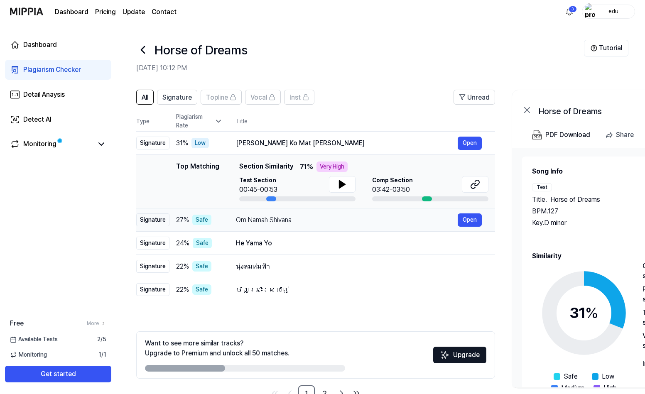
click at [294, 225] on div "Om Namah Shivana Open" at bounding box center [359, 219] width 246 height 13
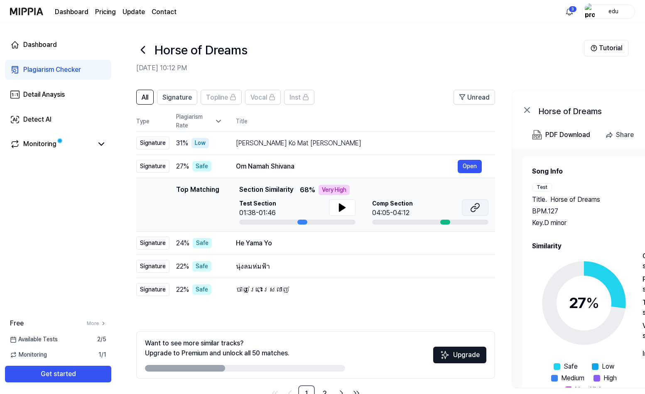
click at [477, 206] on icon at bounding box center [475, 208] width 10 height 10
click at [353, 145] on div "Kanha Ghuman Ko Mat Jaaye Charala Meri Gaiya" at bounding box center [347, 143] width 222 height 10
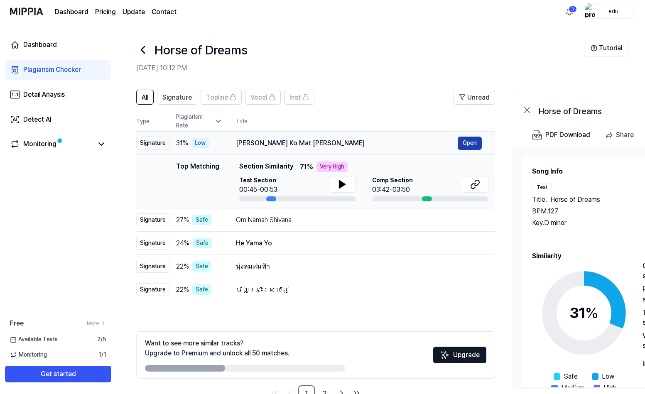
click at [462, 144] on button "Open" at bounding box center [469, 143] width 24 height 13
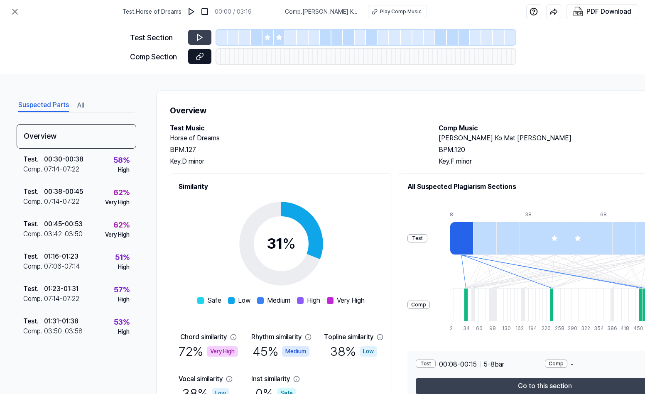
click at [201, 54] on icon at bounding box center [199, 56] width 8 height 8
click at [13, 15] on icon at bounding box center [15, 12] width 10 height 10
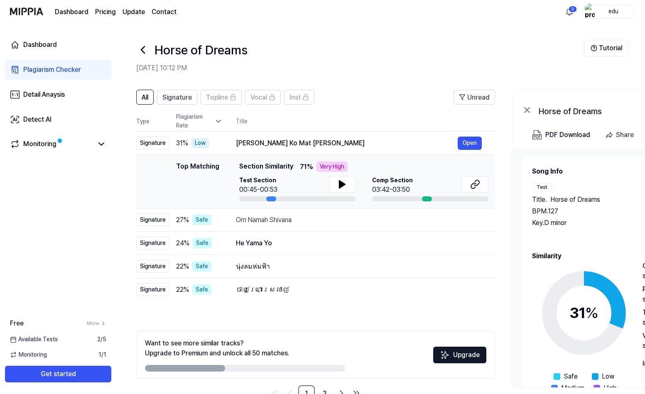
click at [142, 51] on icon at bounding box center [142, 49] width 13 height 13
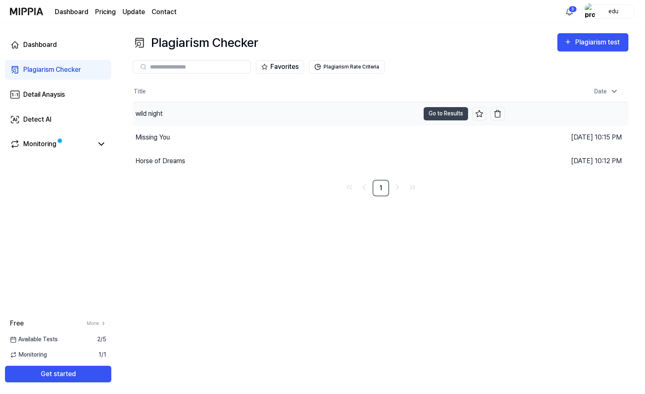
click at [224, 111] on div "wild night" at bounding box center [276, 113] width 286 height 23
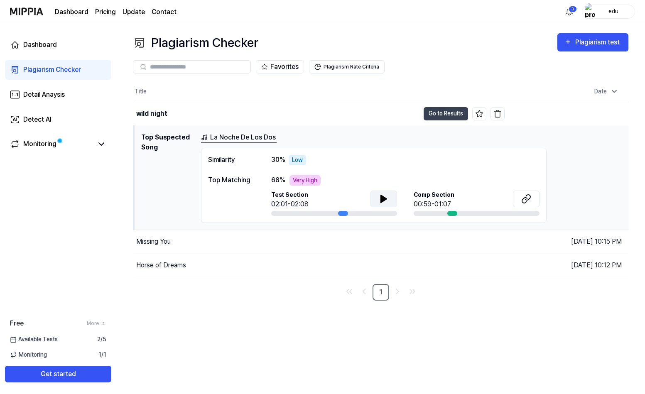
click at [389, 200] on button at bounding box center [383, 199] width 27 height 17
click at [388, 200] on icon at bounding box center [384, 199] width 10 height 10
click at [386, 202] on icon at bounding box center [384, 199] width 10 height 10
click at [532, 198] on button at bounding box center [526, 199] width 27 height 17
click at [379, 200] on icon at bounding box center [384, 199] width 10 height 10
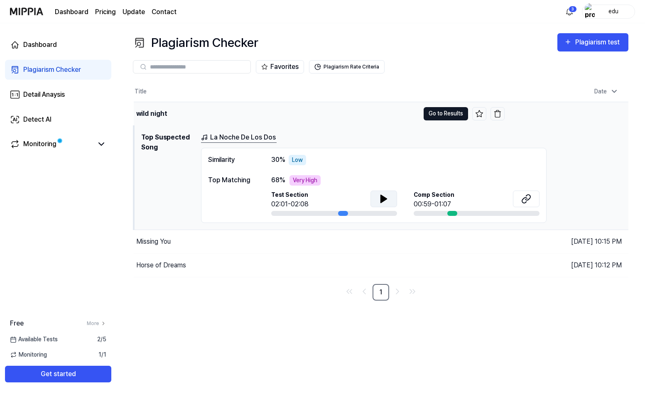
click at [448, 114] on button "Go to Results" at bounding box center [445, 113] width 44 height 13
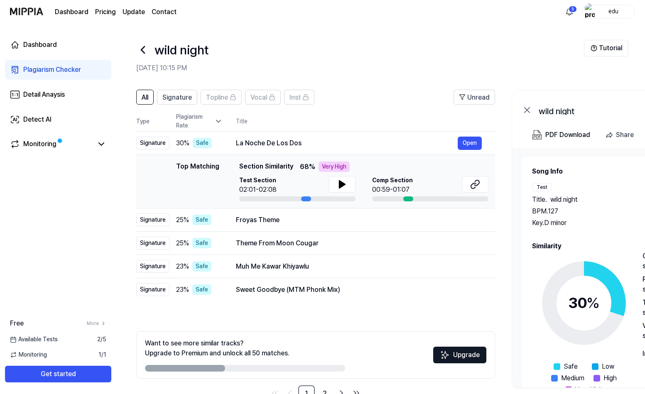
click at [144, 56] on icon at bounding box center [142, 49] width 13 height 13
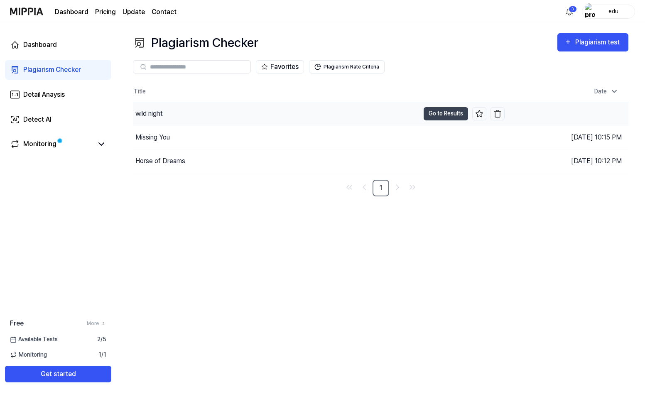
click at [327, 113] on div "wild night" at bounding box center [276, 113] width 286 height 23
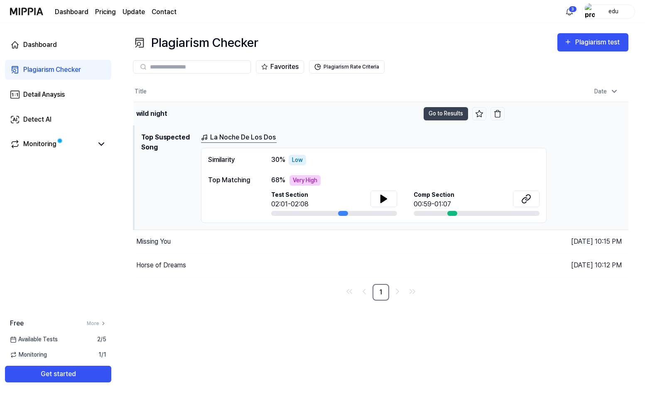
click at [157, 113] on div "wild night" at bounding box center [151, 114] width 31 height 10
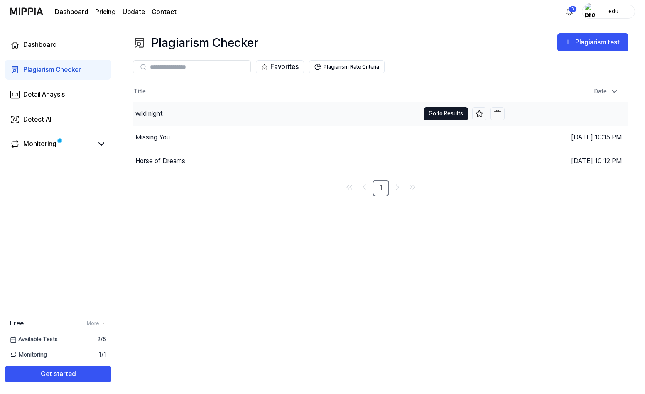
click at [452, 112] on button "Go to Results" at bounding box center [445, 113] width 44 height 13
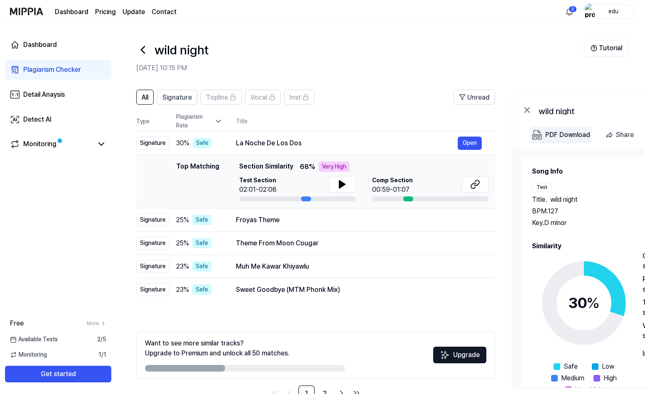
click at [554, 135] on div "PDF Download" at bounding box center [567, 134] width 45 height 11
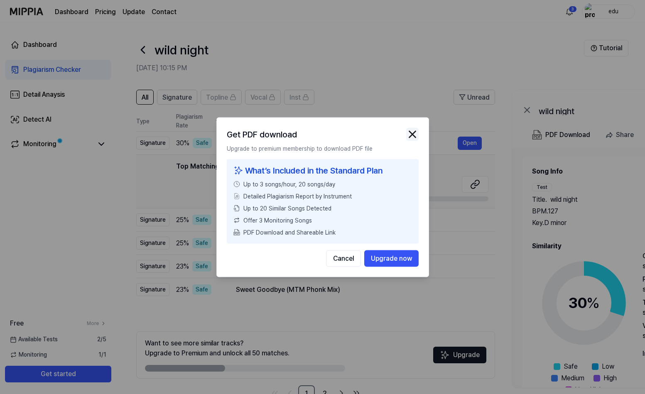
click at [412, 135] on img "button" at bounding box center [412, 134] width 12 height 12
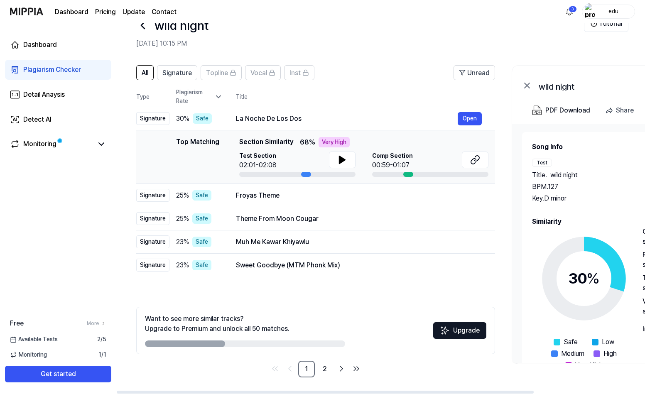
scroll to position [26, 0]
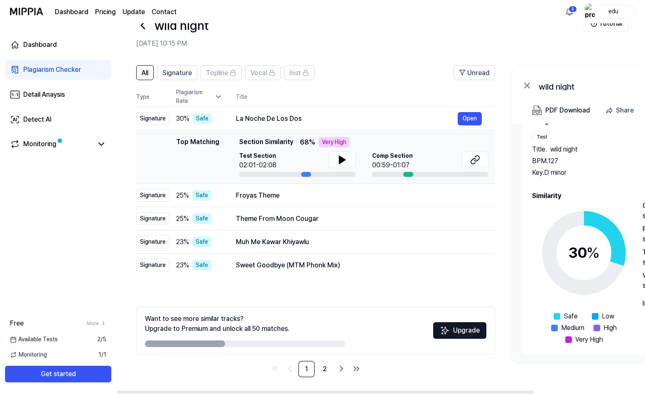
click at [146, 27] on icon at bounding box center [142, 25] width 13 height 13
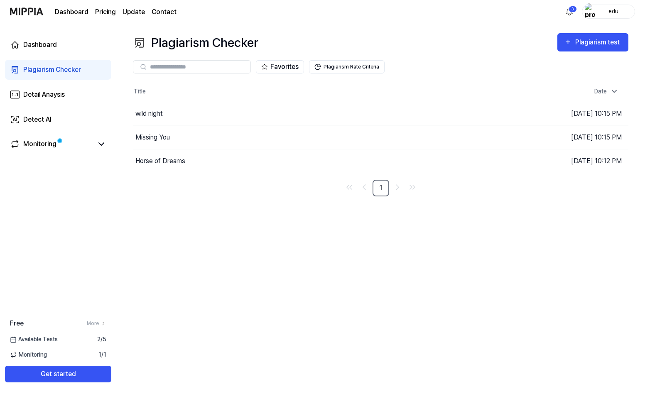
scroll to position [0, 0]
click at [367, 139] on div "Missing You" at bounding box center [276, 137] width 286 height 23
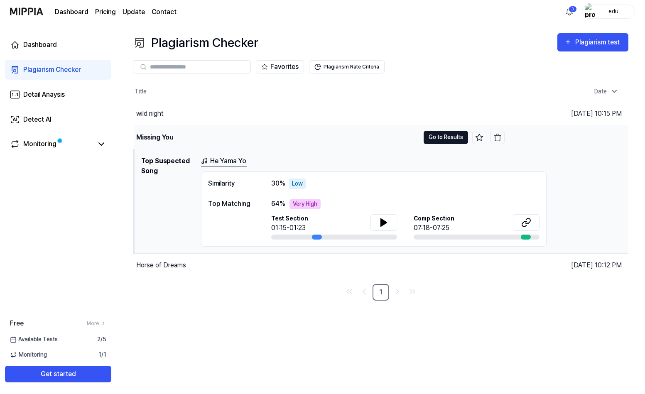
click at [432, 135] on button "Go to Results" at bounding box center [445, 137] width 44 height 13
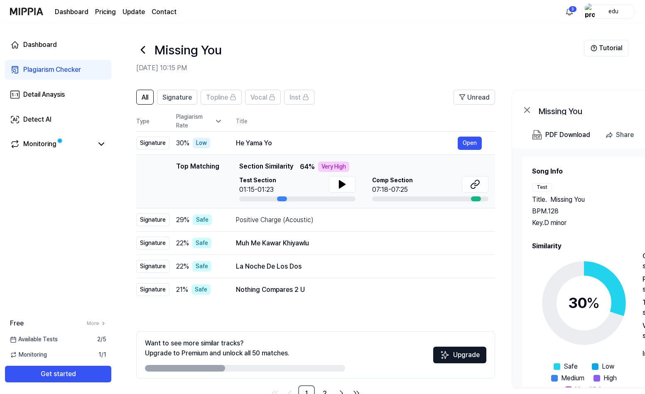
click at [146, 50] on icon at bounding box center [142, 49] width 13 height 13
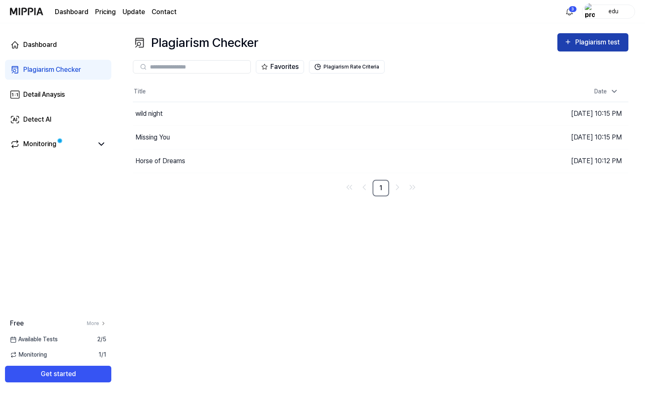
click at [585, 44] on div "Plagiarism test" at bounding box center [598, 42] width 46 height 11
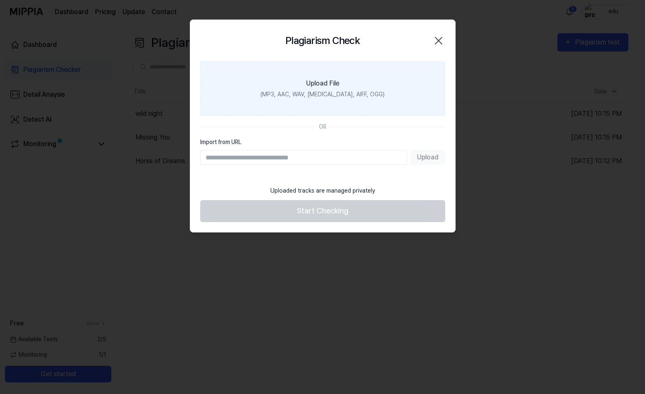
click at [328, 81] on div "Upload File" at bounding box center [322, 83] width 33 height 10
click at [0, 0] on input "Upload File (MP3, AAC, WAV, FLAC, AIFF, OGG)" at bounding box center [0, 0] width 0 height 0
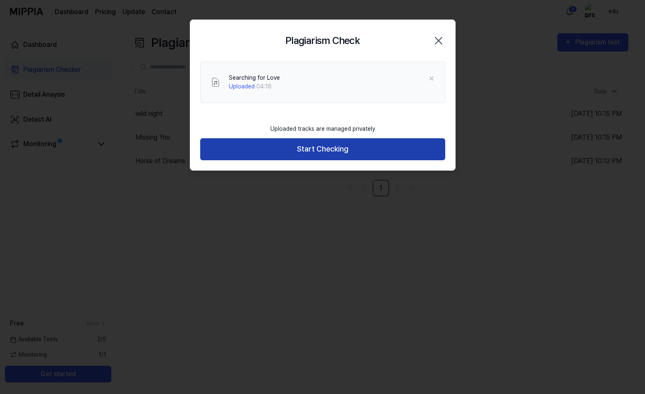
click at [322, 150] on button "Start Checking" at bounding box center [322, 149] width 245 height 22
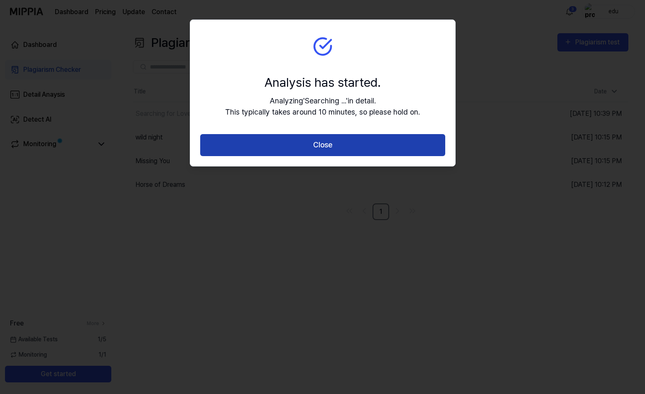
click at [322, 149] on button "Close" at bounding box center [322, 145] width 245 height 22
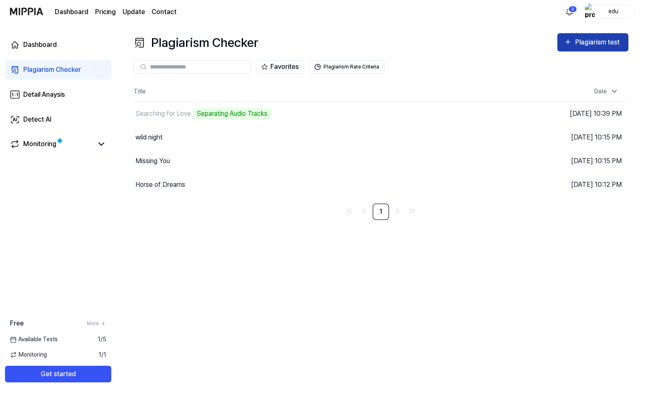
click at [589, 42] on div "Plagiarism test" at bounding box center [598, 42] width 46 height 11
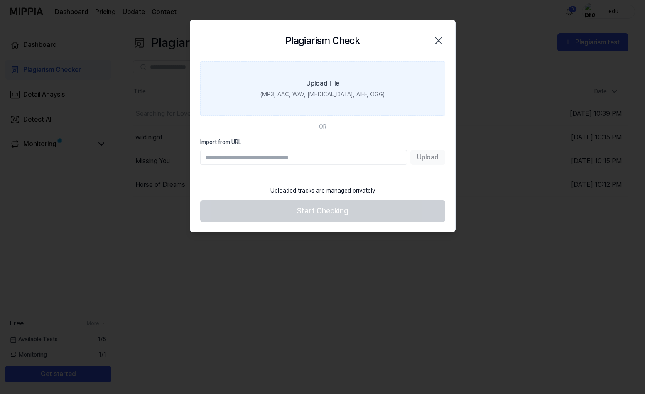
click at [322, 83] on div "Upload File" at bounding box center [322, 83] width 33 height 10
click at [0, 0] on input "Upload File (MP3, AAC, WAV, FLAC, AIFF, OGG)" at bounding box center [0, 0] width 0 height 0
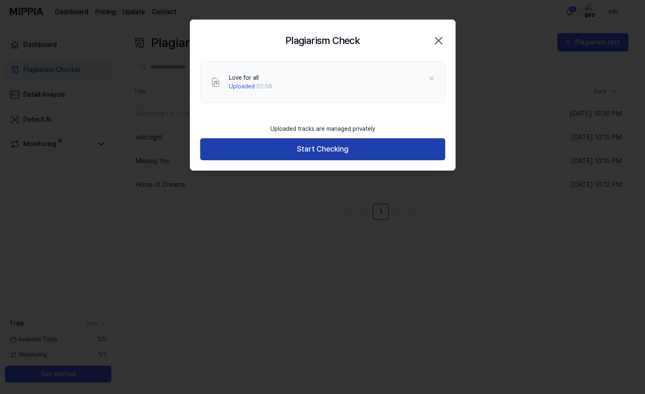
click at [332, 144] on button "Start Checking" at bounding box center [322, 149] width 245 height 22
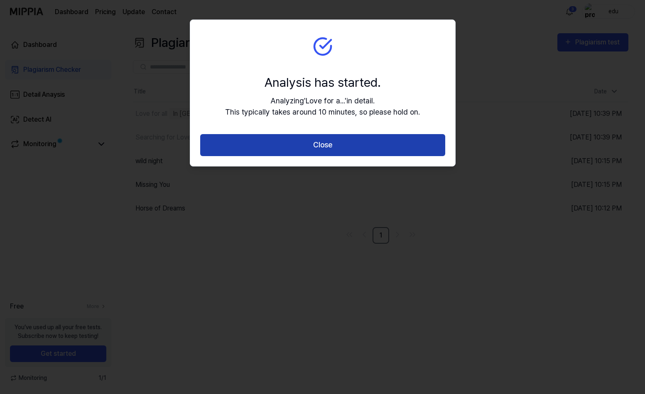
click at [324, 143] on button "Close" at bounding box center [322, 145] width 245 height 22
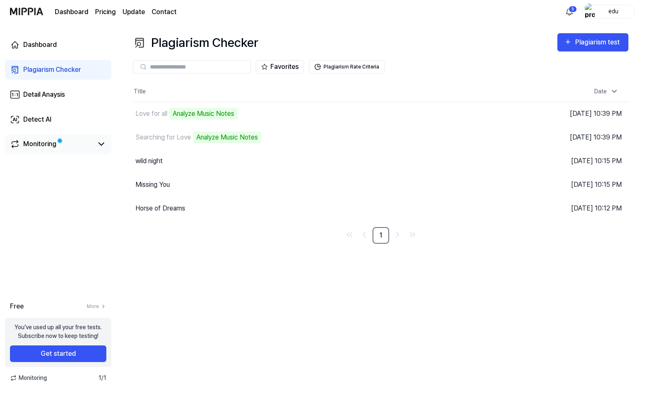
click at [48, 149] on div "Monitoring" at bounding box center [39, 144] width 33 height 10
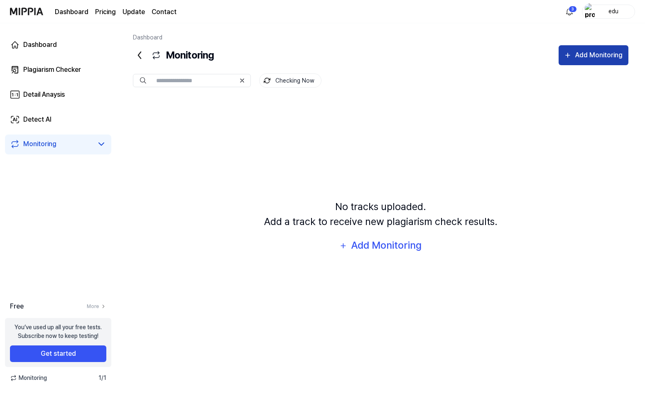
click at [599, 49] on button "Add Monitoring" at bounding box center [593, 55] width 70 height 20
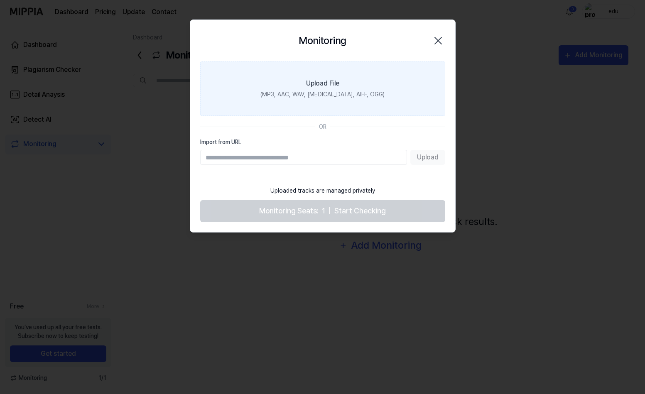
click at [322, 85] on div "Upload File" at bounding box center [322, 83] width 33 height 10
click at [0, 0] on input "Upload File (MP3, AAC, WAV, FLAC, AIFF, OGG)" at bounding box center [0, 0] width 0 height 0
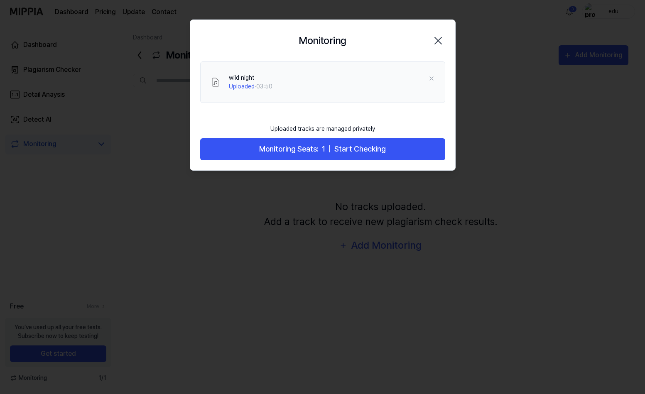
click at [435, 76] on div "wild night Uploaded · 03:50" at bounding box center [322, 82] width 245 height 42
click at [431, 78] on icon at bounding box center [431, 78] width 7 height 7
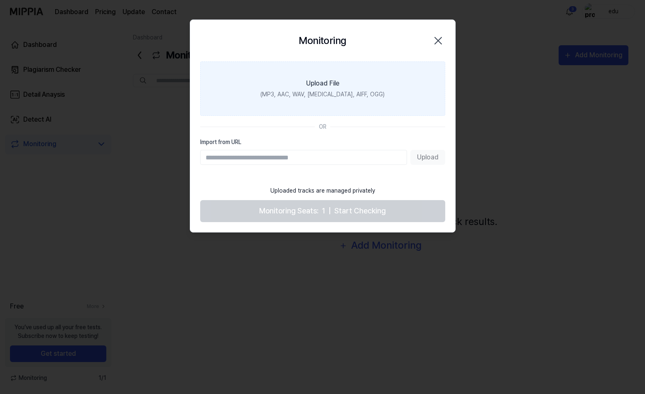
click at [321, 95] on div "(MP3, AAC, WAV, FLAC, AIFF, OGG)" at bounding box center [322, 94] width 124 height 9
click at [0, 0] on input "Upload File (MP3, AAC, WAV, FLAC, AIFF, OGG)" at bounding box center [0, 0] width 0 height 0
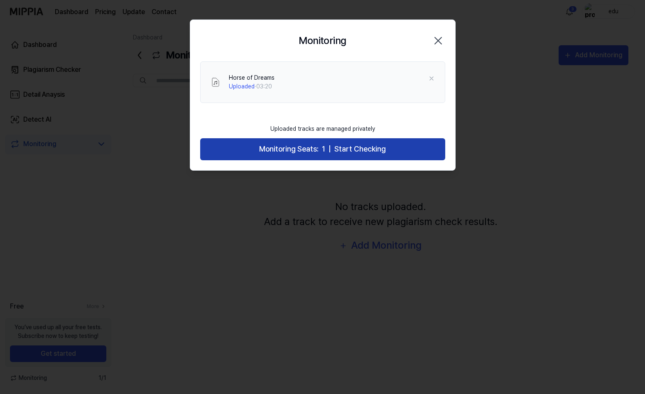
click at [351, 149] on span "Start Checking" at bounding box center [359, 149] width 51 height 12
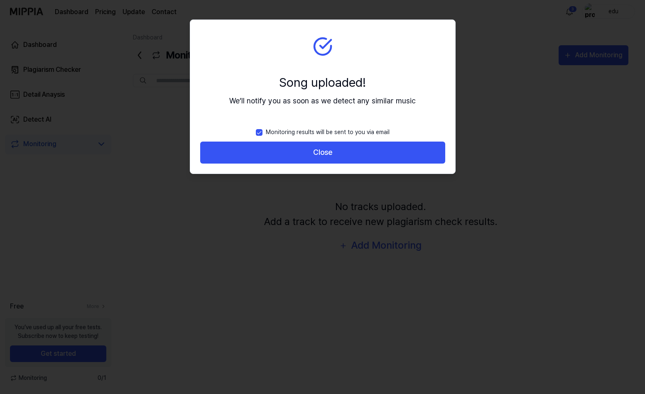
click at [351, 149] on button "Close" at bounding box center [322, 153] width 245 height 22
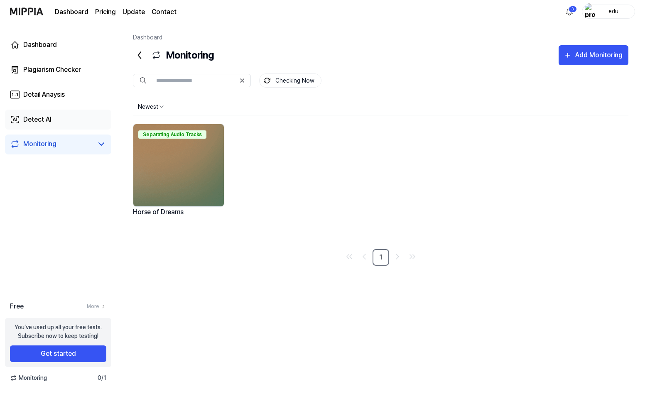
click at [46, 121] on div "Detect AI" at bounding box center [37, 120] width 28 height 10
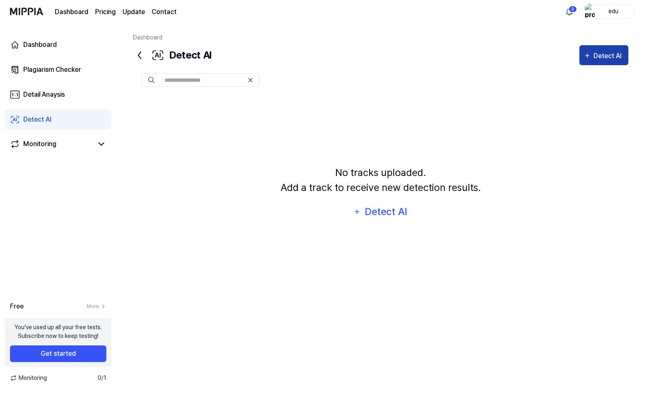
click at [610, 54] on div "Detect AI" at bounding box center [608, 56] width 31 height 11
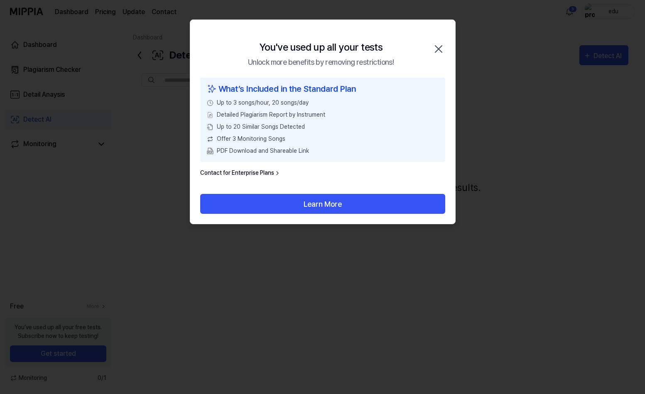
click at [437, 49] on icon "button" at bounding box center [438, 48] width 13 height 13
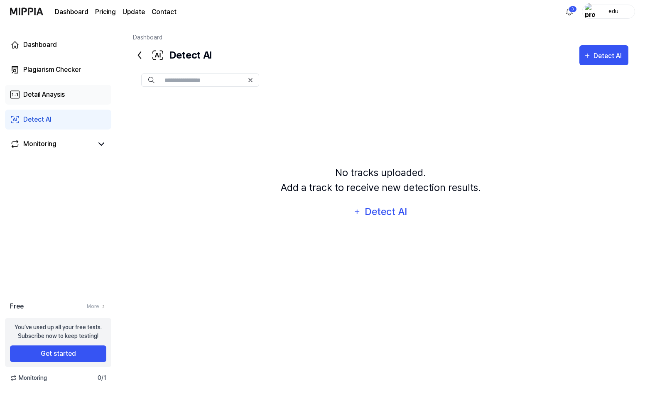
click at [41, 92] on div "Detail Anaysis" at bounding box center [44, 95] width 42 height 10
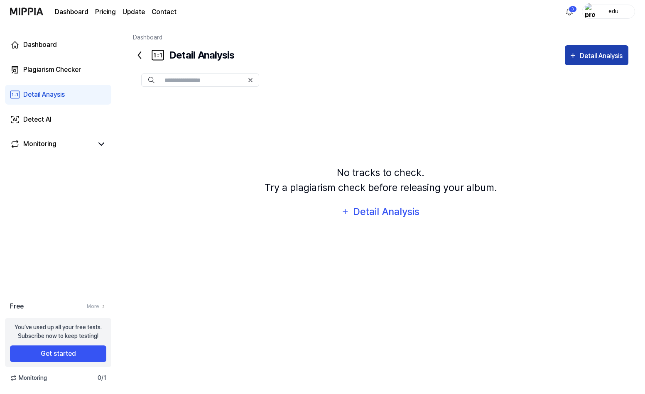
click at [596, 59] on div "Detail Analysis" at bounding box center [601, 56] width 45 height 11
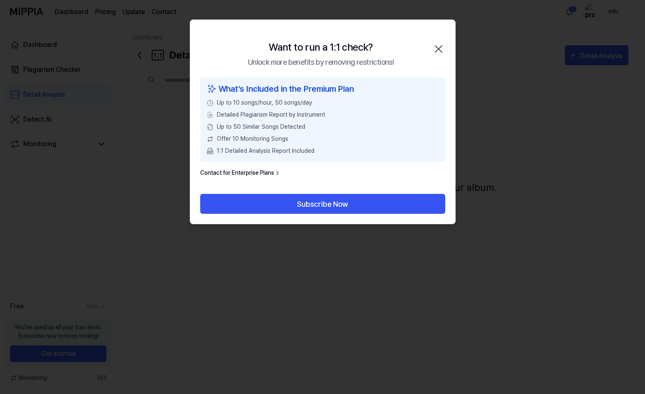
click at [440, 50] on icon "button" at bounding box center [438, 48] width 13 height 13
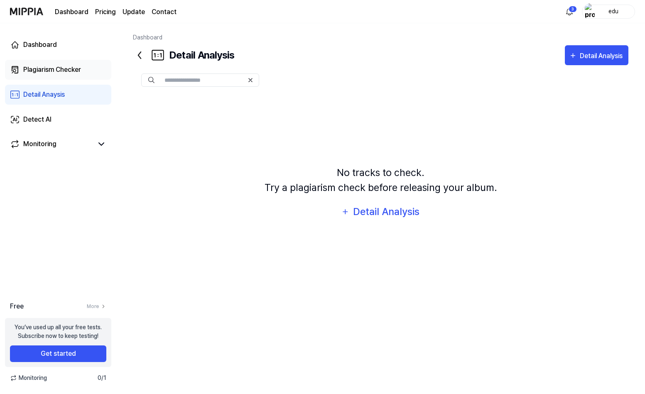
click at [58, 68] on div "Plagiarism Checker" at bounding box center [52, 70] width 58 height 10
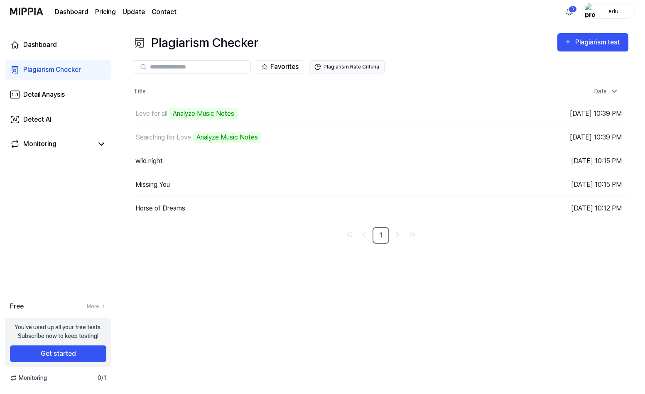
click at [345, 67] on button "Plagiarism Rate Criteria" at bounding box center [347, 66] width 76 height 13
click at [191, 160] on div "wild night" at bounding box center [276, 160] width 286 height 23
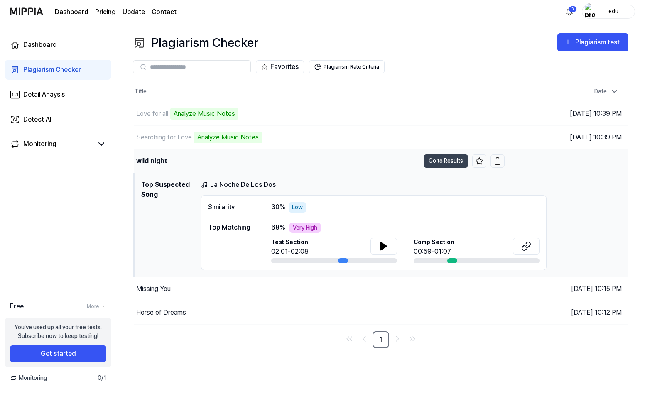
click at [151, 154] on div "wild night" at bounding box center [277, 160] width 286 height 23
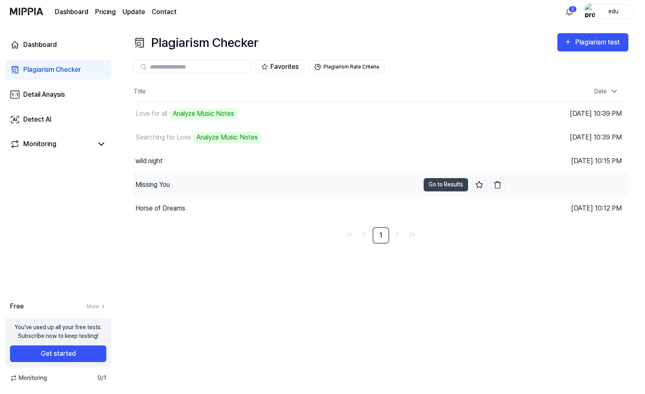
click at [151, 186] on div "Missing You" at bounding box center [152, 185] width 34 height 10
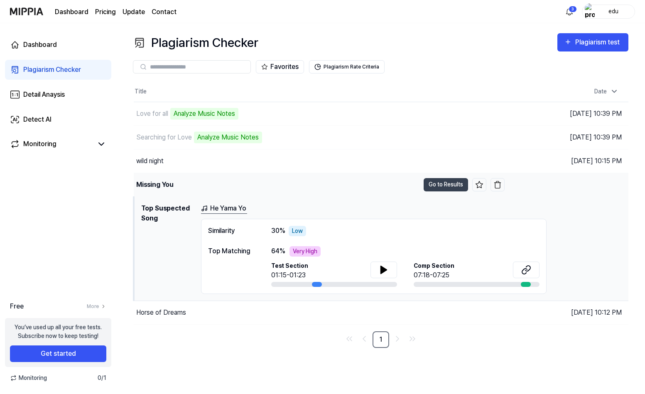
click at [151, 186] on div "Missing You" at bounding box center [154, 185] width 37 height 10
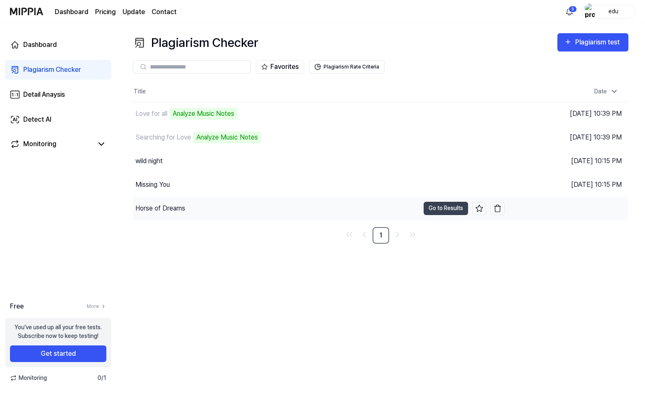
click at [152, 206] on div "Horse of Dreams" at bounding box center [160, 208] width 50 height 10
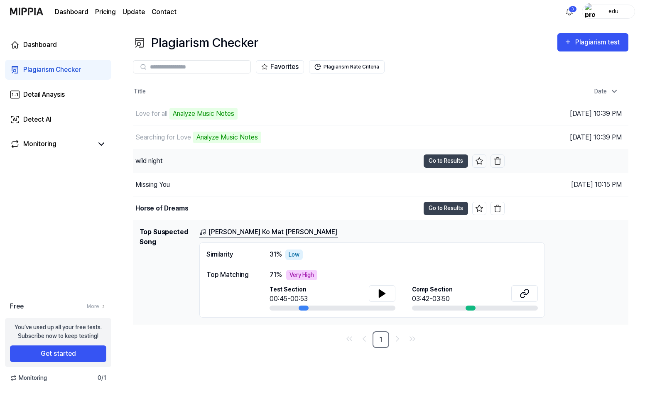
click at [154, 161] on div "wild night" at bounding box center [148, 161] width 27 height 10
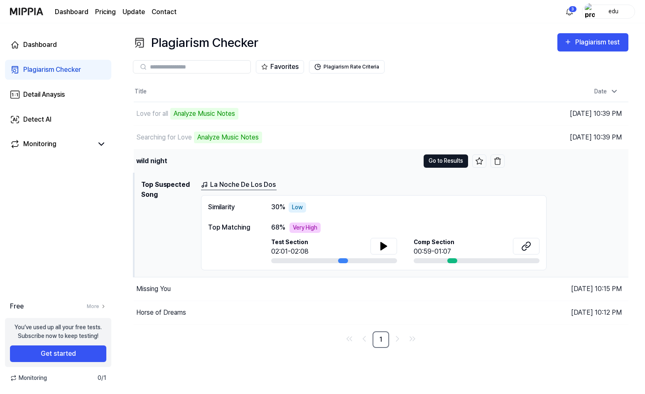
click at [447, 160] on button "Go to Results" at bounding box center [445, 160] width 44 height 13
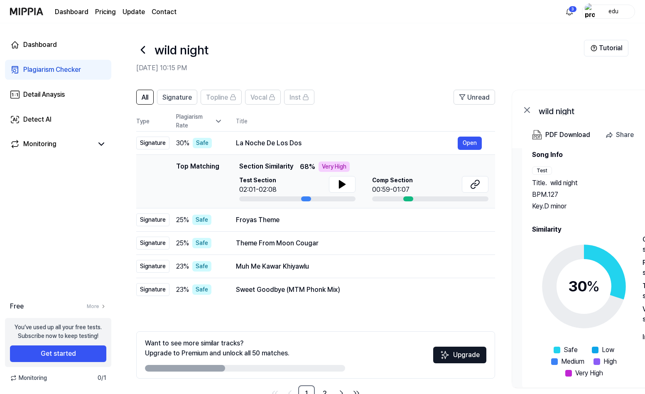
scroll to position [26, 0]
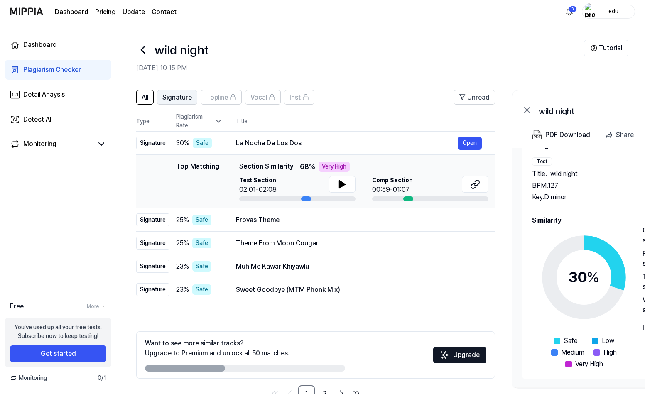
click at [174, 98] on span "Signature" at bounding box center [176, 98] width 29 height 10
click at [145, 95] on span "All" at bounding box center [145, 98] width 7 height 10
click at [142, 52] on icon at bounding box center [142, 49] width 13 height 13
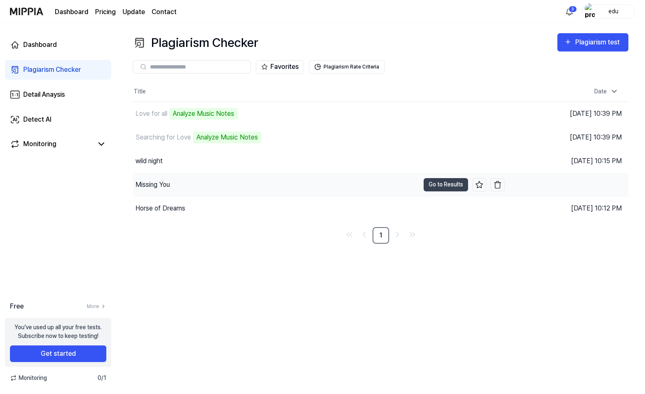
click at [212, 182] on div "Missing You" at bounding box center [276, 184] width 286 height 23
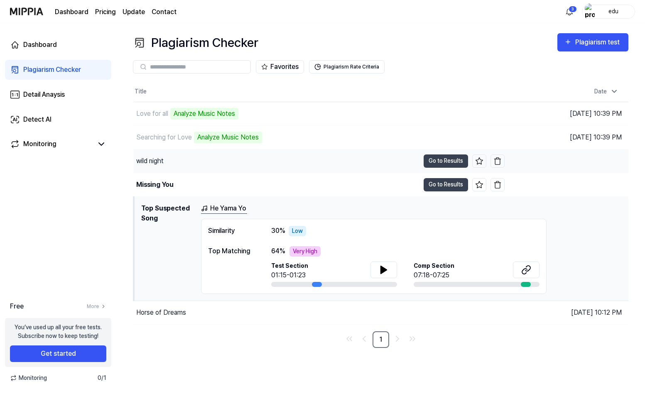
click at [188, 159] on div "wild night" at bounding box center [277, 160] width 286 height 23
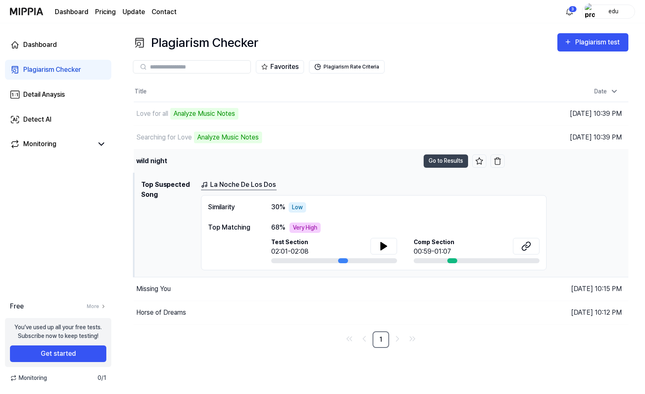
click at [166, 161] on div "wild night" at bounding box center [151, 161] width 31 height 10
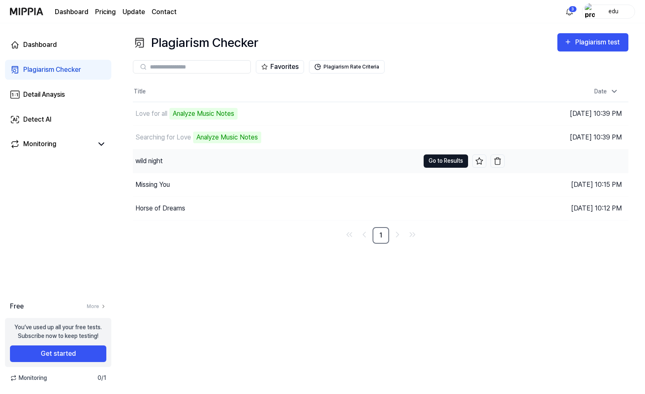
click at [442, 159] on button "Go to Results" at bounding box center [445, 160] width 44 height 13
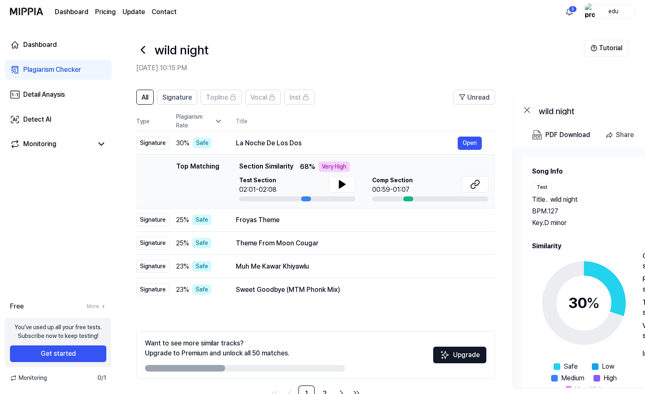
click at [142, 54] on icon at bounding box center [142, 49] width 13 height 13
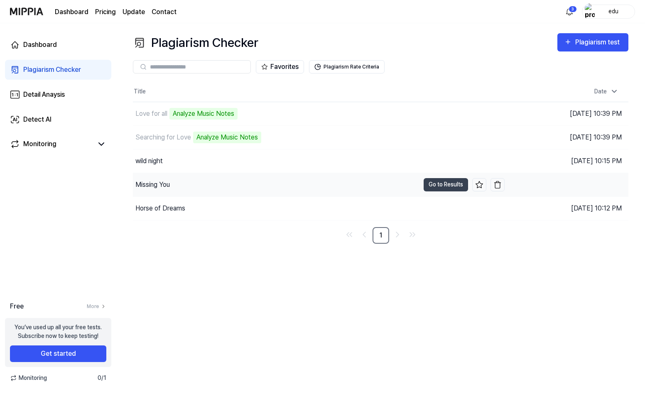
click at [221, 185] on div "Missing You" at bounding box center [276, 184] width 286 height 23
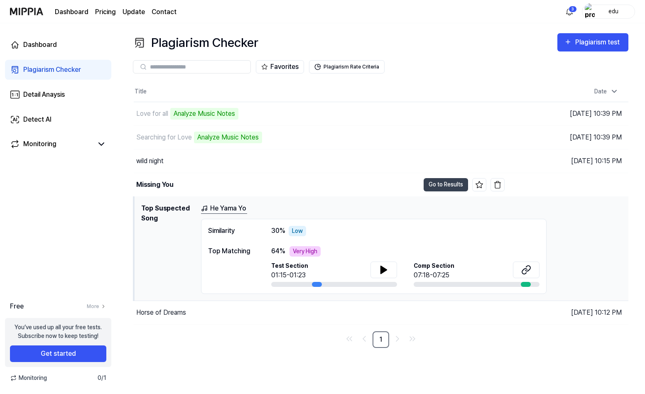
click at [42, 73] on div "Plagiarism Checker" at bounding box center [52, 70] width 58 height 10
click at [47, 69] on div "Plagiarism Checker" at bounding box center [52, 70] width 58 height 10
click at [183, 178] on div "Missing You" at bounding box center [277, 184] width 286 height 23
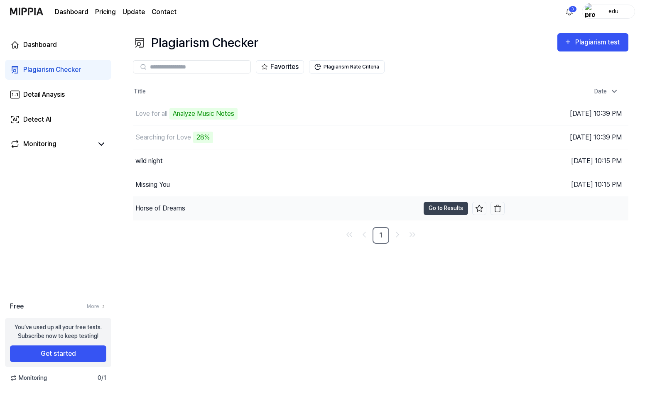
click at [213, 207] on div "Horse of Dreams" at bounding box center [276, 208] width 286 height 23
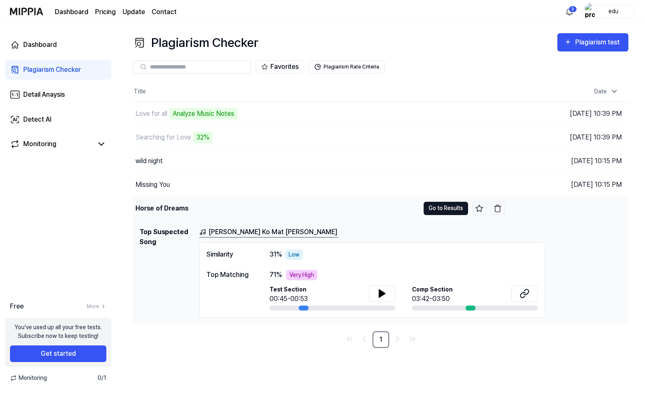
click at [440, 212] on button "Go to Results" at bounding box center [445, 208] width 44 height 13
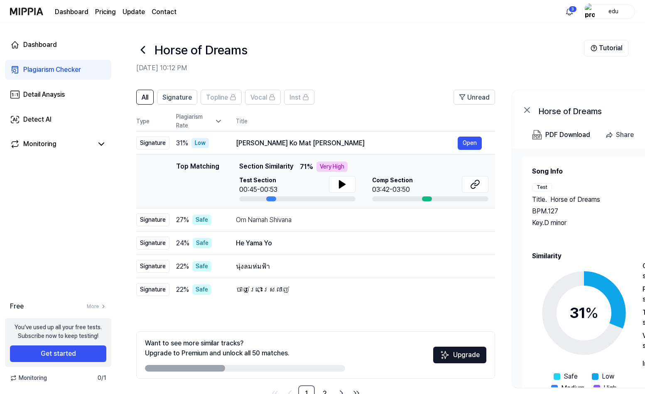
click at [142, 50] on icon at bounding box center [142, 49] width 3 height 7
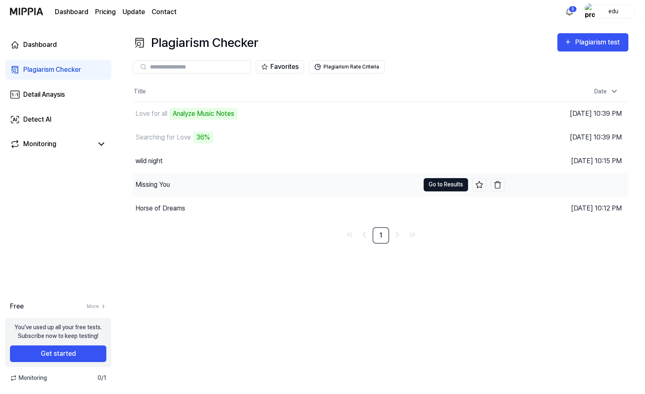
click at [441, 184] on button "Go to Results" at bounding box center [445, 184] width 44 height 13
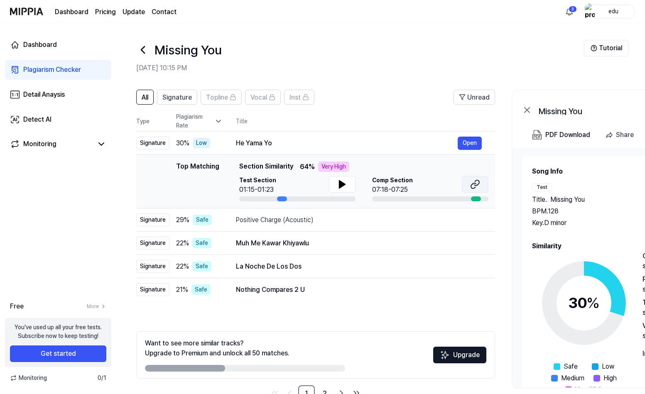
click at [475, 187] on icon at bounding box center [475, 184] width 10 height 10
click at [143, 53] on icon at bounding box center [142, 49] width 13 height 13
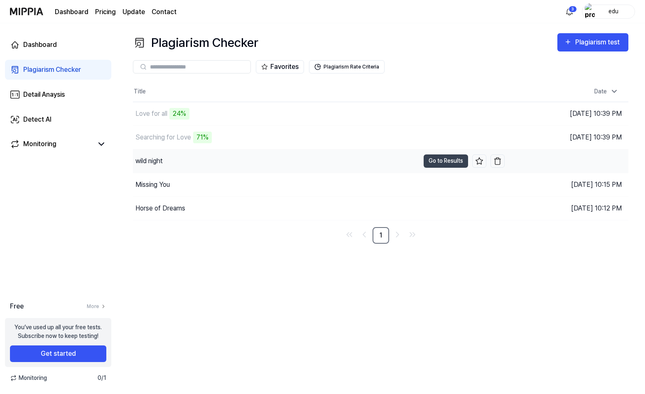
click at [230, 159] on div "wild night" at bounding box center [276, 160] width 286 height 23
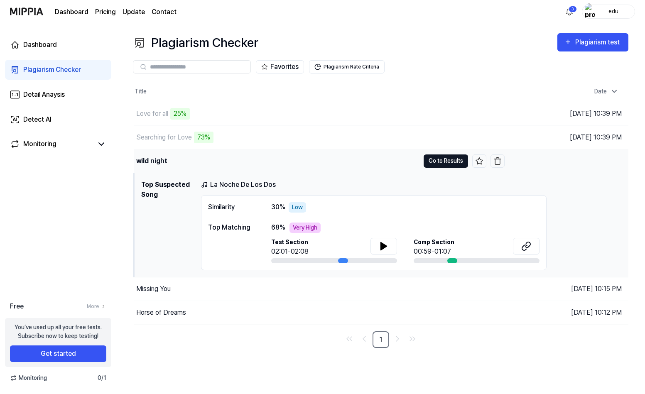
click at [453, 159] on button "Go to Results" at bounding box center [445, 160] width 44 height 13
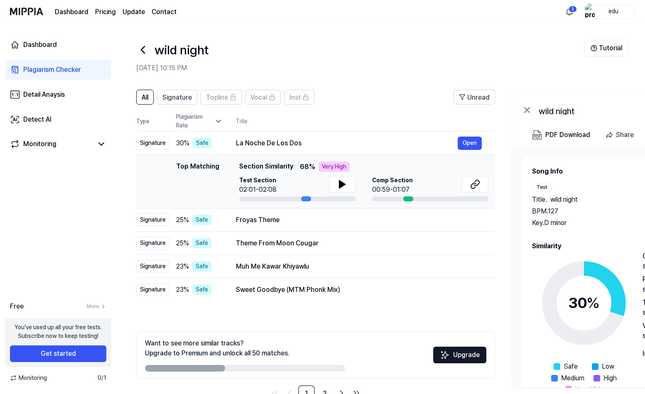
click at [144, 53] on icon at bounding box center [142, 49] width 13 height 13
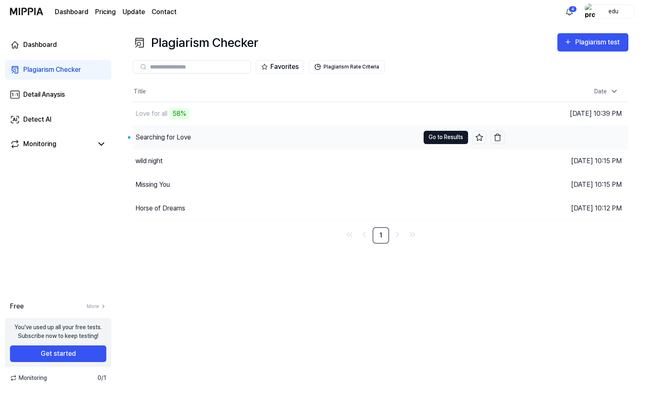
click at [453, 137] on button "Go to Results" at bounding box center [445, 137] width 44 height 13
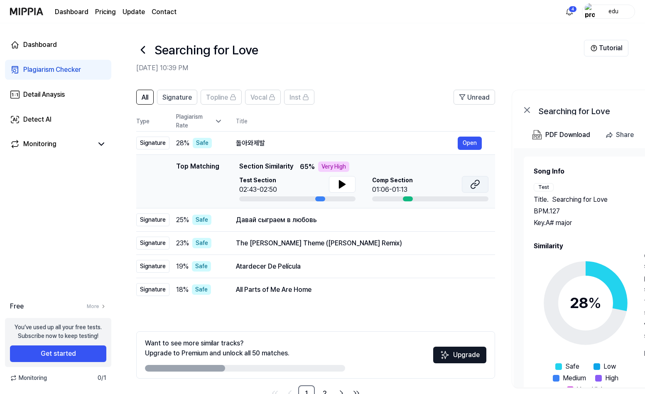
click at [477, 186] on icon at bounding box center [475, 184] width 10 height 10
drag, startPoint x: 155, startPoint y: 47, endPoint x: 264, endPoint y: 48, distance: 109.2
click at [258, 48] on h1 "Searching for Love" at bounding box center [206, 50] width 104 height 19
copy h1 "Searching for Love"
click at [142, 49] on icon at bounding box center [142, 49] width 3 height 7
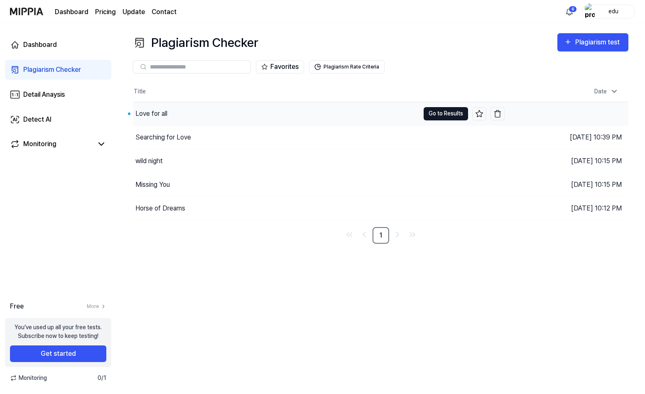
click at [431, 112] on button "Go to Results" at bounding box center [445, 113] width 44 height 13
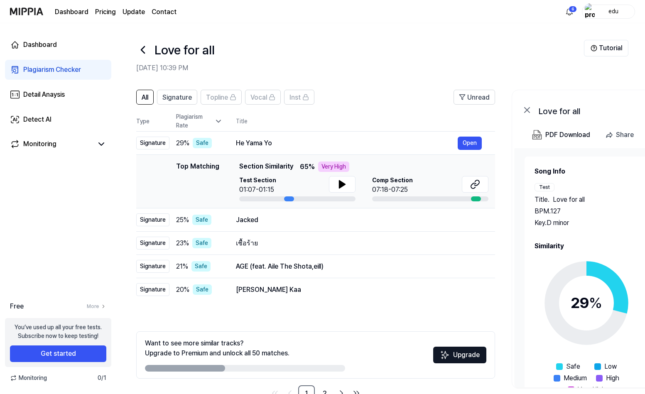
click at [141, 49] on icon at bounding box center [142, 49] width 13 height 13
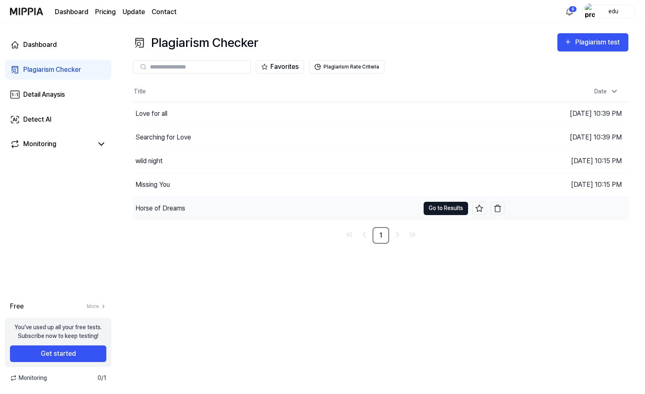
click at [442, 210] on button "Go to Results" at bounding box center [445, 208] width 44 height 13
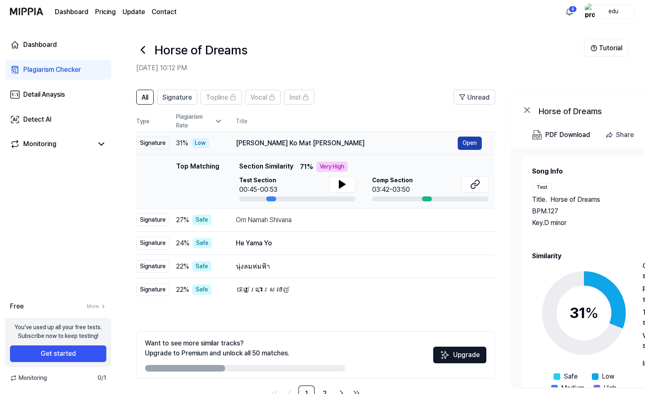
click at [472, 145] on button "Open" at bounding box center [469, 143] width 24 height 13
click at [480, 185] on button at bounding box center [475, 184] width 27 height 17
click at [146, 48] on icon at bounding box center [142, 49] width 13 height 13
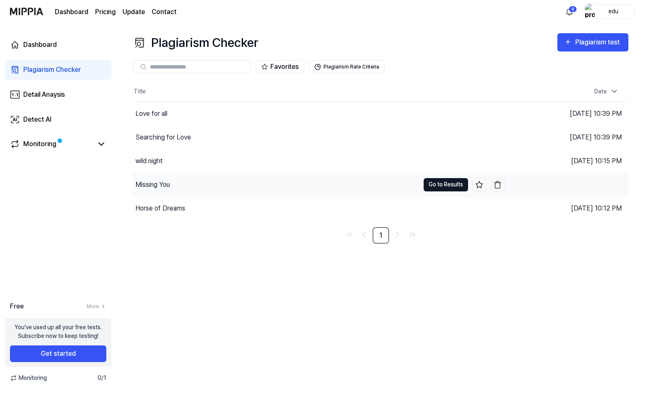
click at [437, 186] on button "Go to Results" at bounding box center [445, 184] width 44 height 13
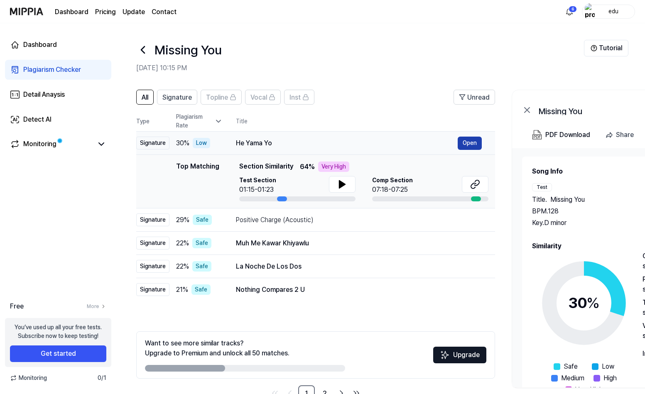
click at [473, 144] on button "Open" at bounding box center [469, 143] width 24 height 13
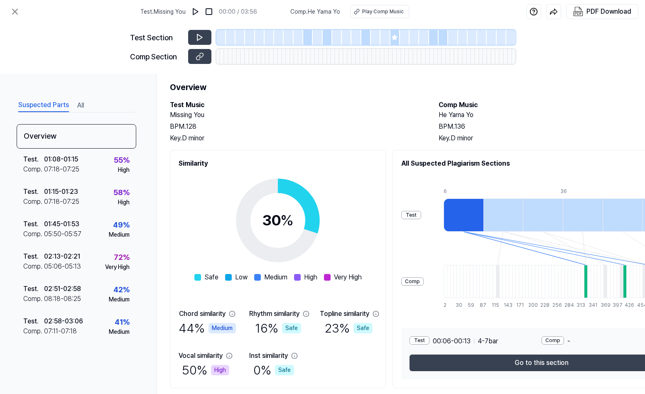
scroll to position [0, 0]
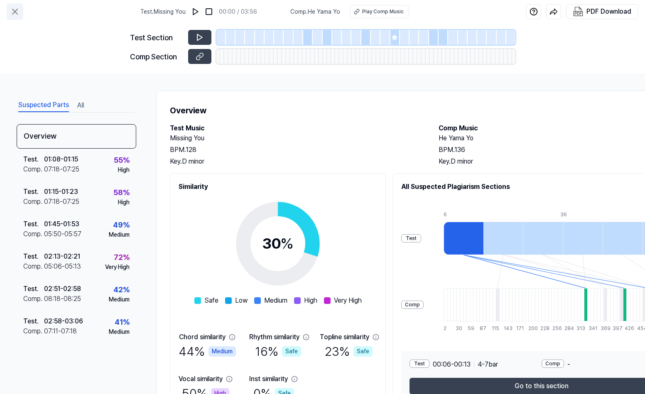
click at [20, 12] on icon at bounding box center [15, 12] width 10 height 10
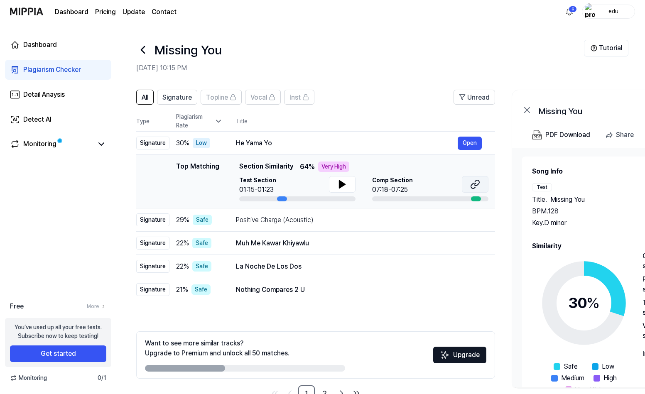
click at [477, 185] on icon at bounding box center [476, 182] width 5 height 5
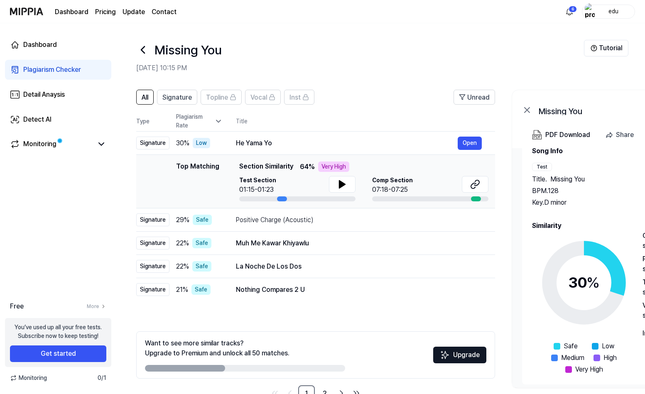
scroll to position [26, 0]
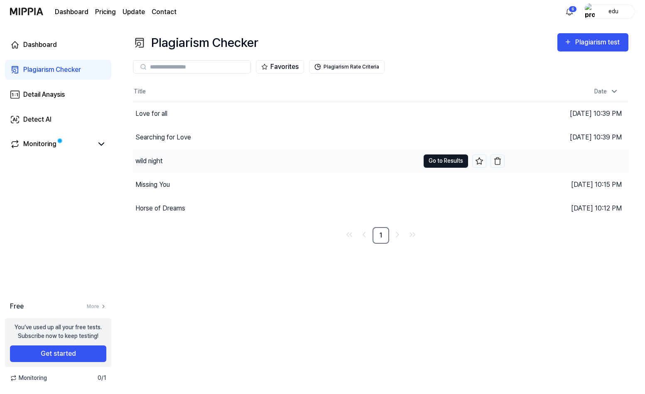
click at [449, 159] on button "Go to Results" at bounding box center [445, 160] width 44 height 13
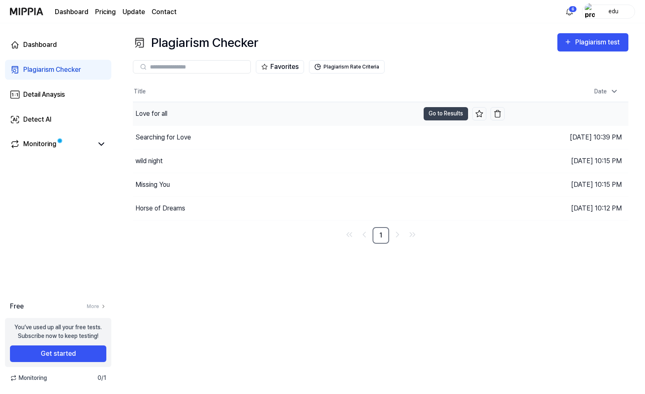
click at [298, 112] on div "Love for all" at bounding box center [276, 113] width 286 height 23
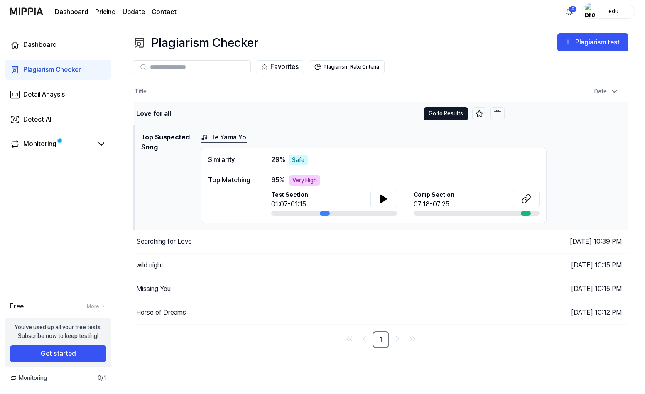
click at [443, 113] on button "Go to Results" at bounding box center [445, 113] width 44 height 13
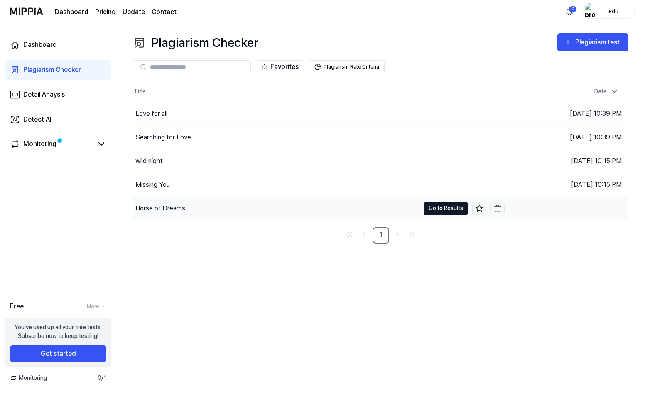
click at [456, 210] on button "Go to Results" at bounding box center [445, 208] width 44 height 13
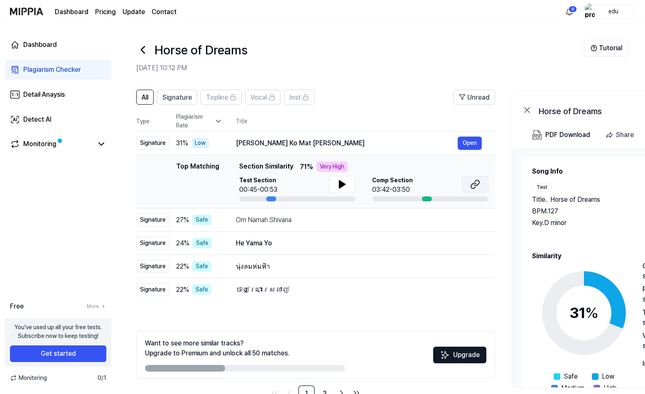
click at [482, 185] on button at bounding box center [475, 184] width 27 height 17
click at [145, 51] on icon at bounding box center [142, 49] width 13 height 13
